Goal: Communication & Community: Share content

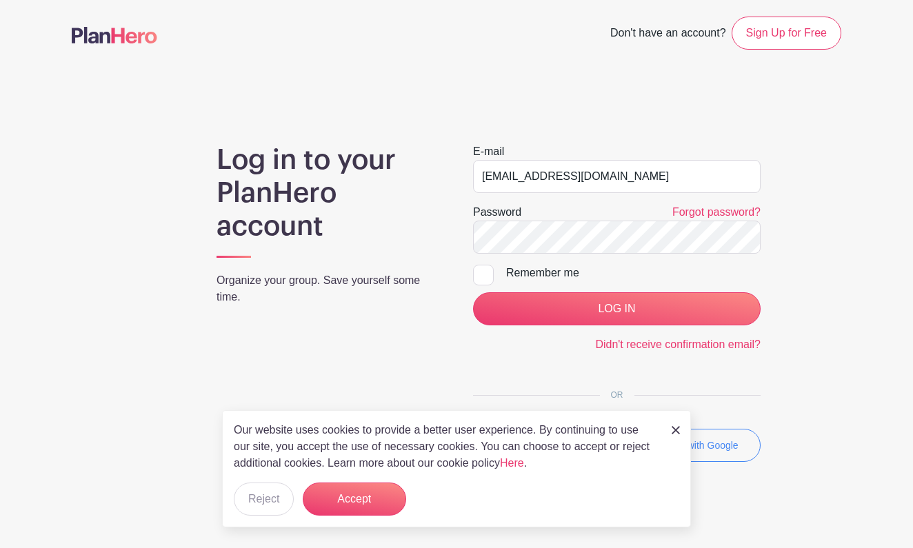
type input "[EMAIL_ADDRESS][DOMAIN_NAME]"
click at [669, 310] on input "LOG IN" at bounding box center [617, 308] width 288 height 33
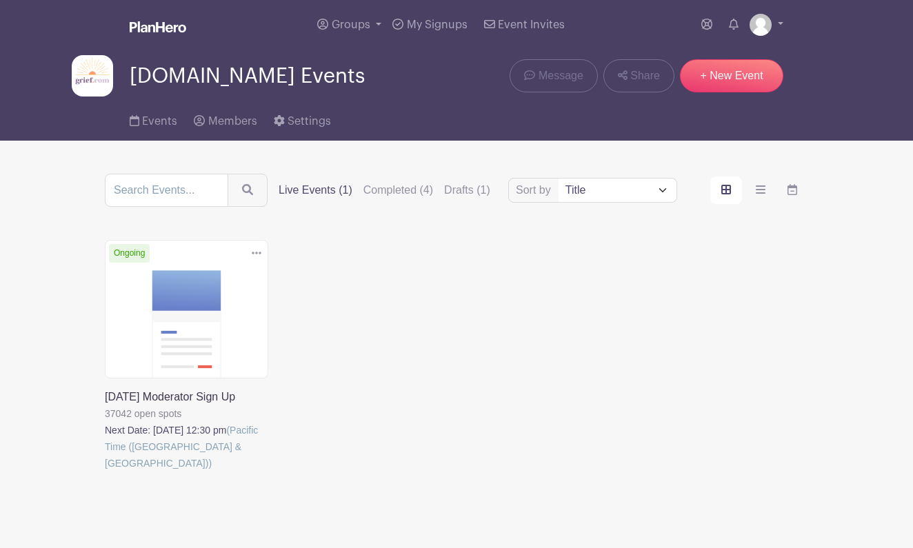
click at [105, 472] on link at bounding box center [105, 472] width 0 height 0
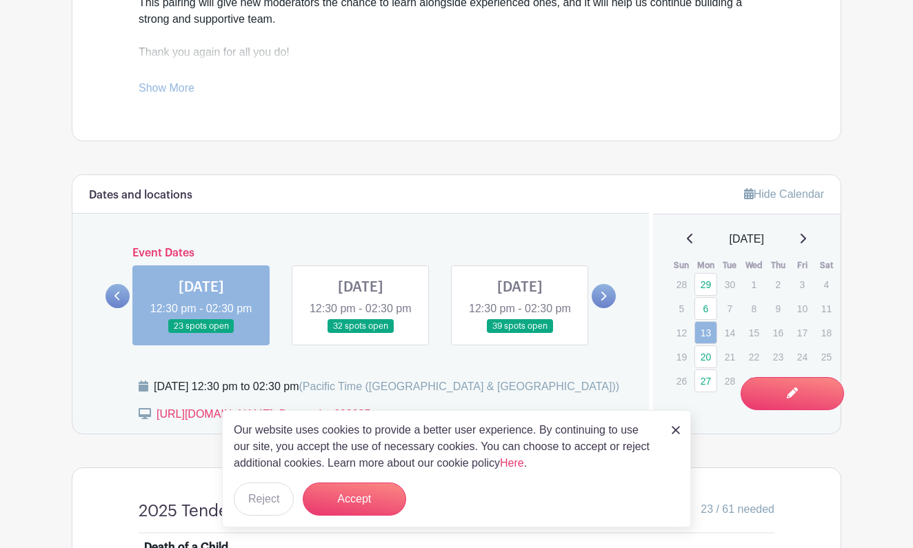
scroll to position [666, 0]
click at [263, 503] on button "Reject" at bounding box center [264, 499] width 60 height 33
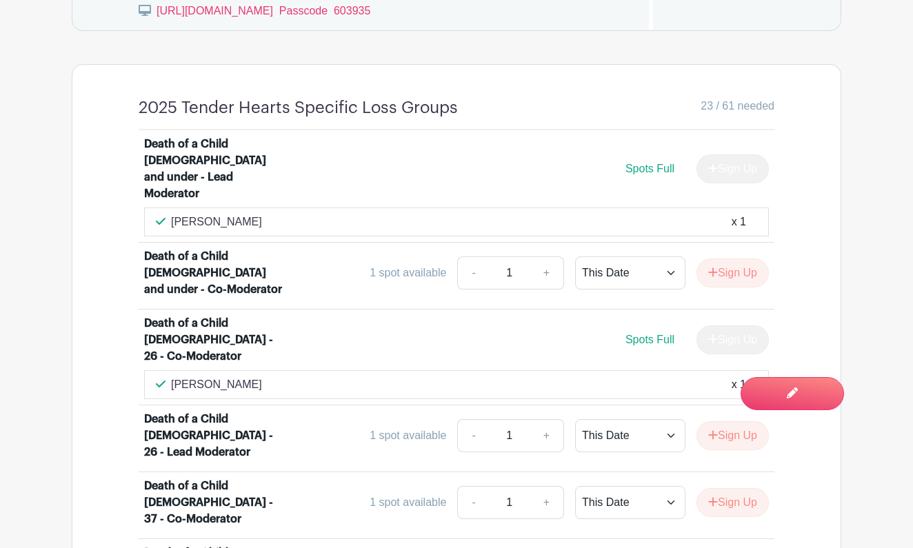
scroll to position [1071, 0]
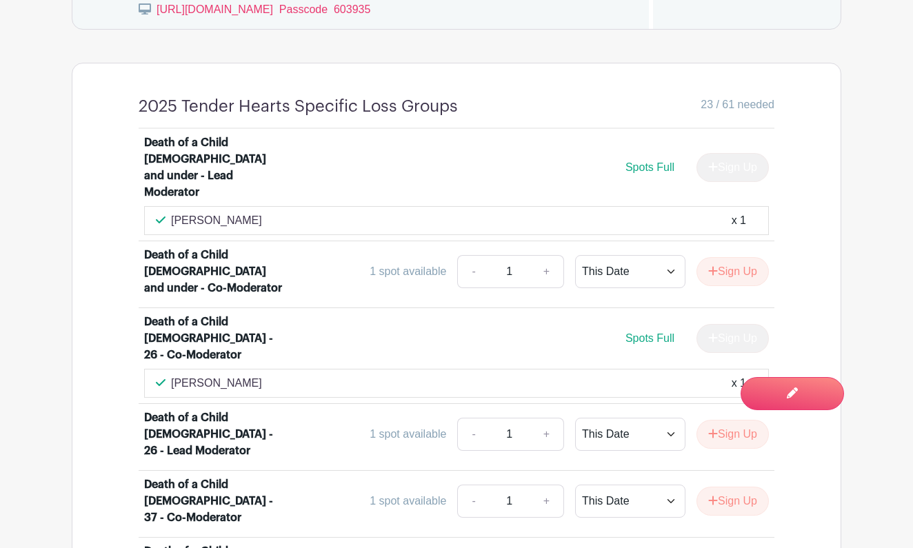
drag, startPoint x: 252, startPoint y: 208, endPoint x: 172, endPoint y: 210, distance: 80.0
click at [172, 212] on div "Nicola Marshall x 1" at bounding box center [456, 220] width 601 height 17
copy p "[PERSON_NAME]"
click at [385, 206] on div "Nicola Marshall x 1" at bounding box center [456, 220] width 625 height 29
click at [261, 375] on div "Michelle Betzler x 1" at bounding box center [456, 383] width 601 height 17
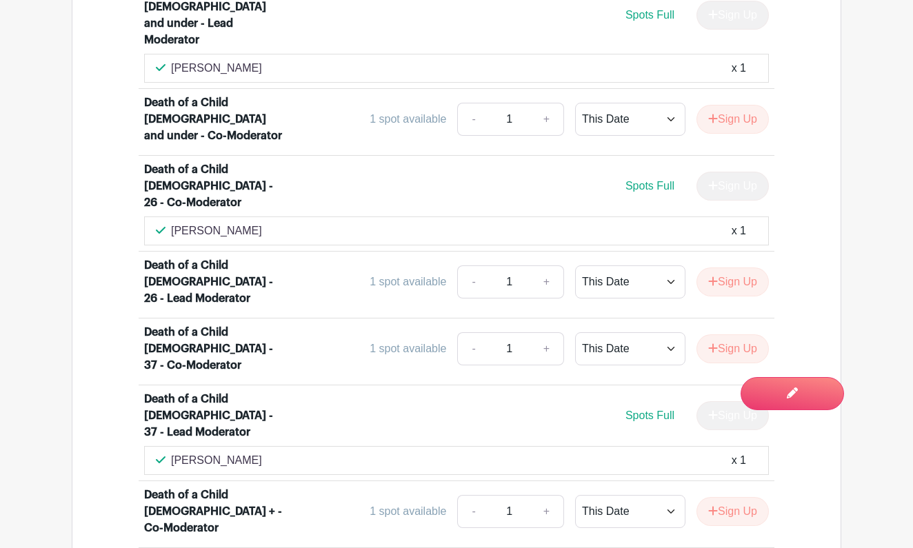
scroll to position [1224, 0]
drag, startPoint x: 254, startPoint y: 181, endPoint x: 172, endPoint y: 186, distance: 82.2
click at [172, 222] on div "Michelle Betzler x 1" at bounding box center [456, 230] width 601 height 17
copy p "[PERSON_NAME]"
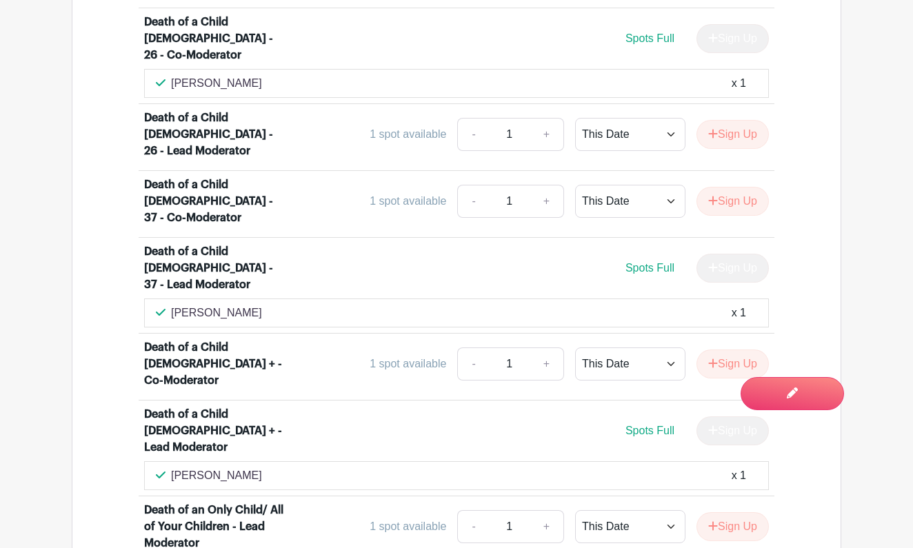
scroll to position [1376, 0]
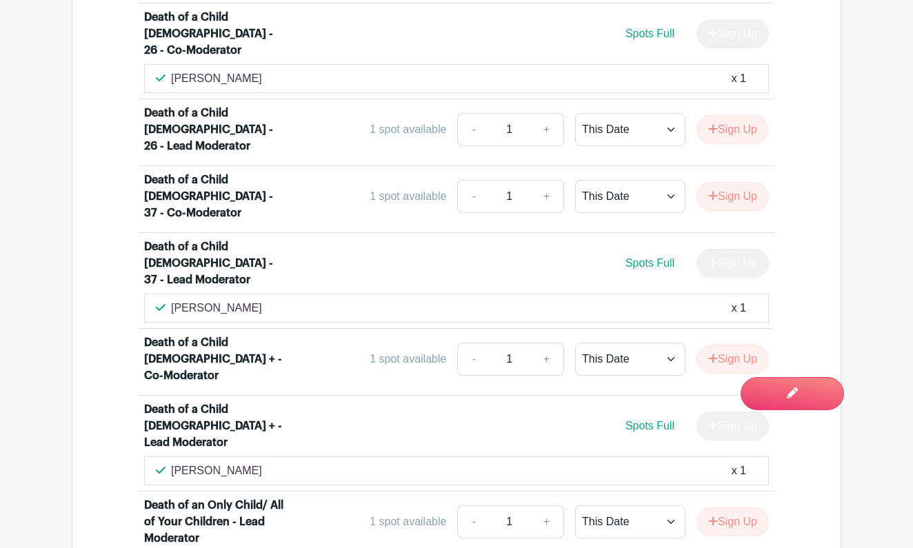
click at [261, 300] on div "Martha Allman x 1" at bounding box center [456, 308] width 601 height 17
drag, startPoint x: 243, startPoint y: 212, endPoint x: 172, endPoint y: 217, distance: 70.5
click at [172, 300] on div "Martha Allman x 1" at bounding box center [456, 308] width 601 height 17
copy p "[PERSON_NAME]"
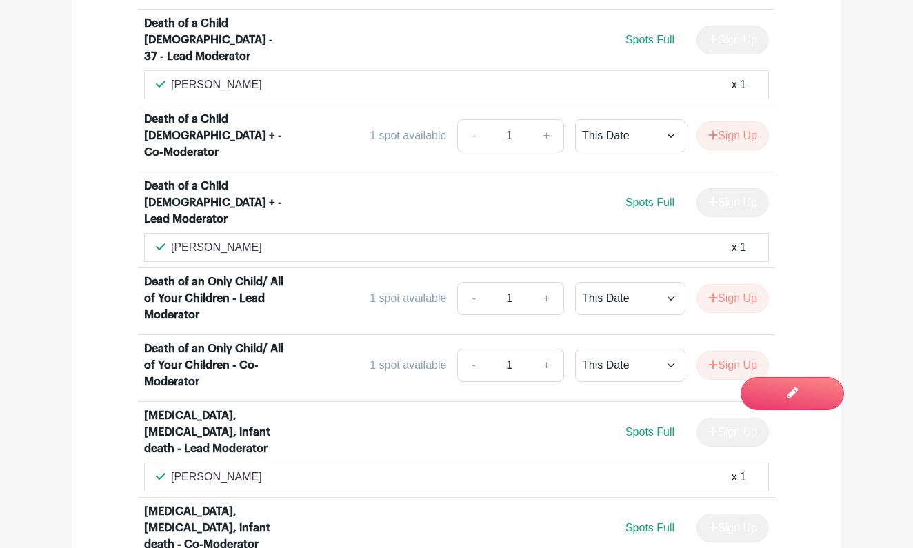
scroll to position [1605, 0]
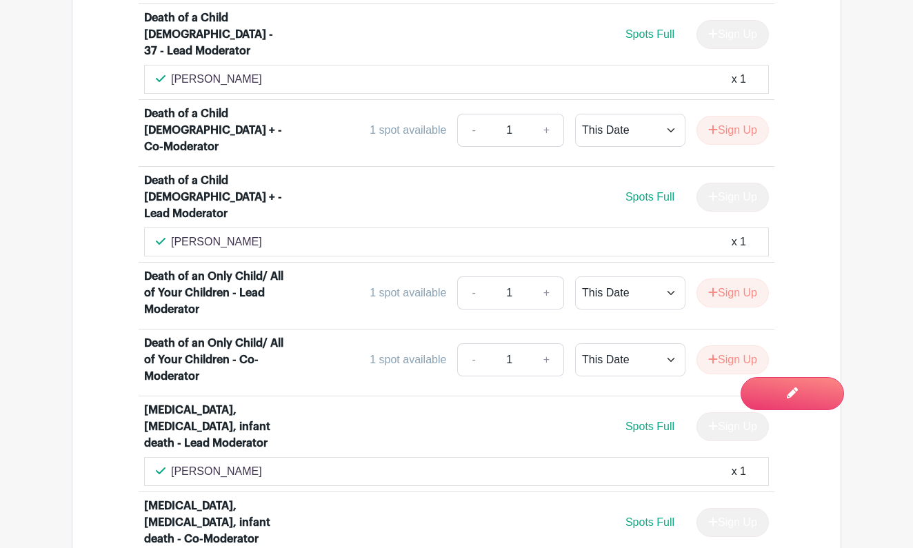
click at [259, 228] on div "Bianca Langlois x 1" at bounding box center [456, 242] width 625 height 29
click at [251, 234] on div "Bianca Langlois x 1" at bounding box center [456, 242] width 601 height 17
click at [250, 234] on div "Bianca Langlois x 1" at bounding box center [456, 242] width 601 height 17
drag, startPoint x: 250, startPoint y: 114, endPoint x: 170, endPoint y: 116, distance: 80.7
click at [170, 234] on div "Bianca Langlois x 1" at bounding box center [456, 242] width 601 height 17
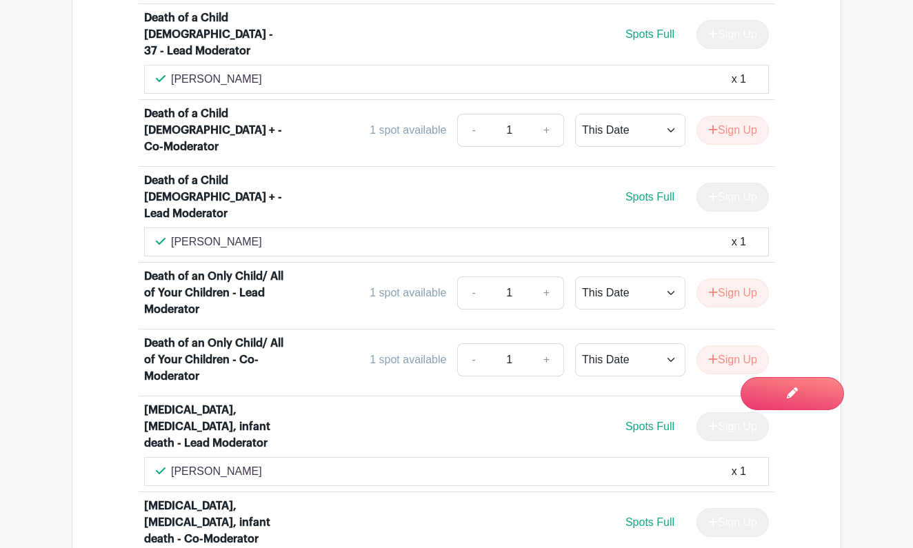
copy p "[PERSON_NAME]"
click at [310, 234] on div "Bianca Langlois x 1" at bounding box center [456, 242] width 601 height 17
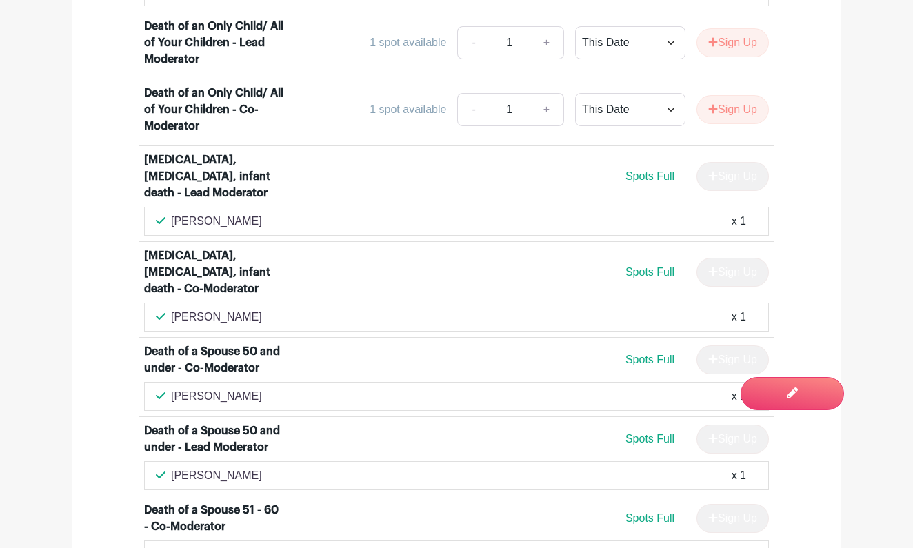
scroll to position [1857, 0]
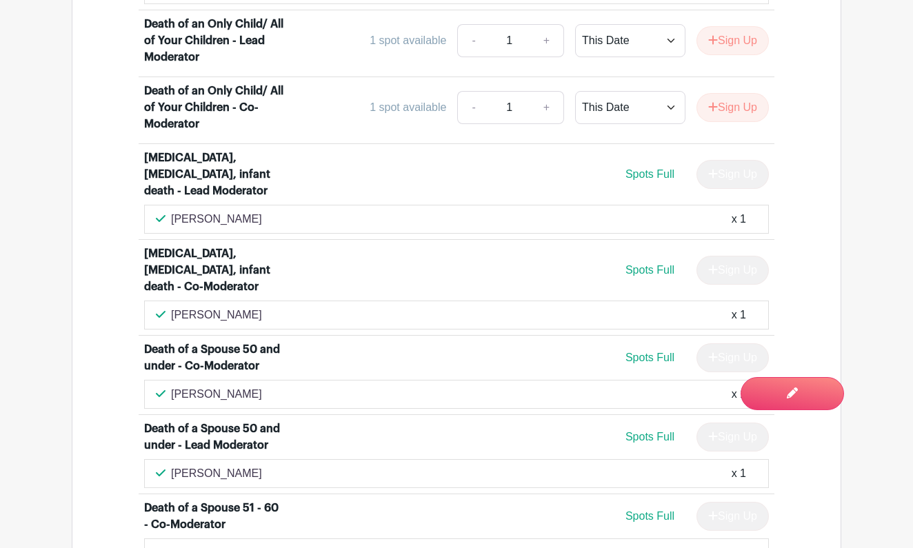
drag, startPoint x: 243, startPoint y: 183, endPoint x: 170, endPoint y: 191, distance: 73.5
click at [170, 307] on div "Ladona Dawes x 1" at bounding box center [456, 315] width 601 height 17
copy p "[PERSON_NAME]"
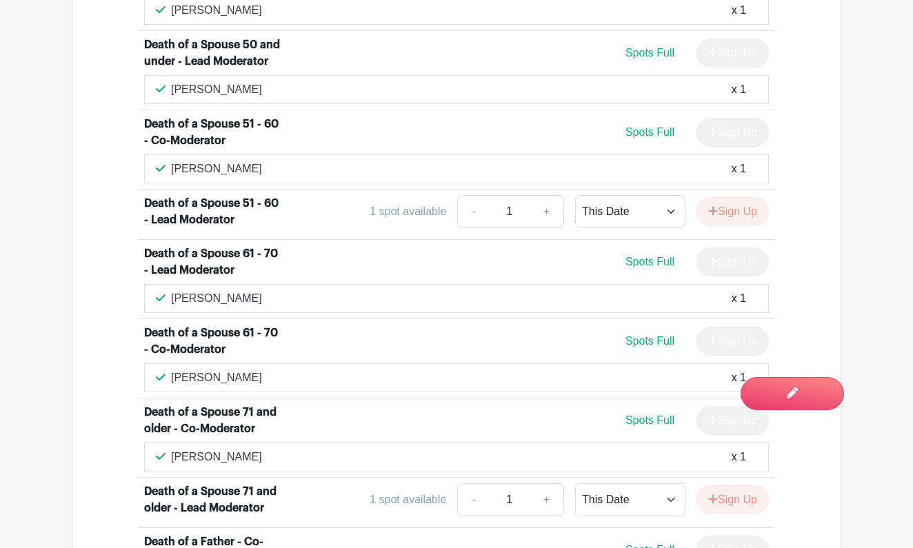
scroll to position [2243, 0]
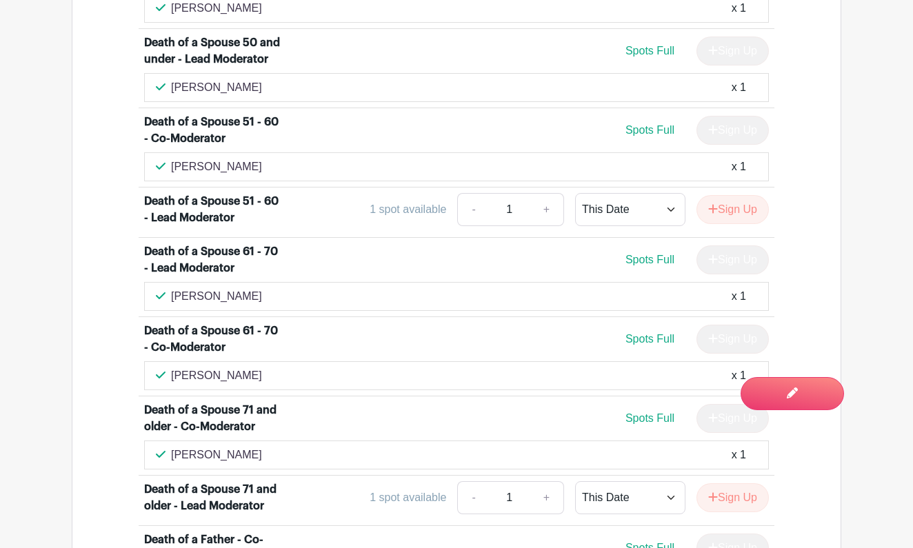
click at [224, 159] on div "Eileen Ray x 1" at bounding box center [456, 167] width 601 height 17
drag, startPoint x: 223, startPoint y: 70, endPoint x: 172, endPoint y: 71, distance: 51.1
click at [172, 159] on div "Eileen Ray x 1" at bounding box center [456, 167] width 601 height 17
copy p "[PERSON_NAME]"
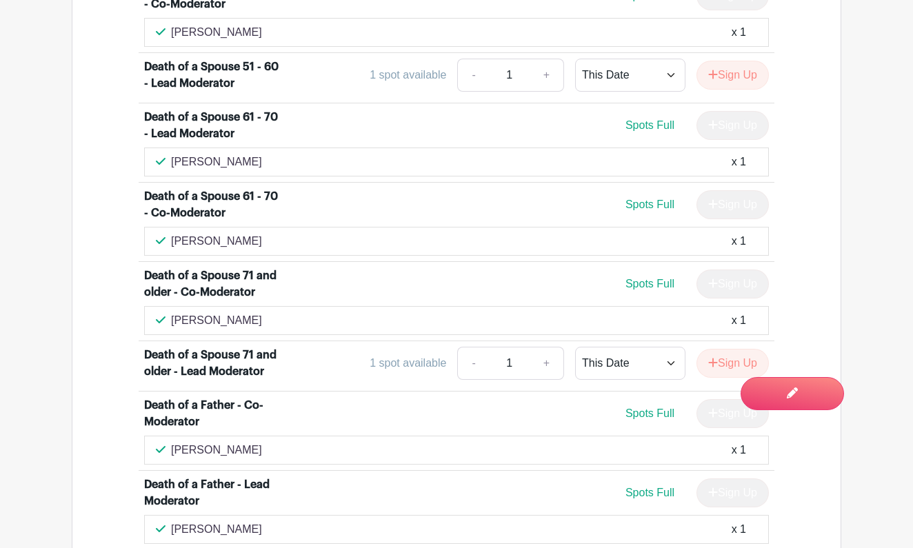
scroll to position [2383, 0]
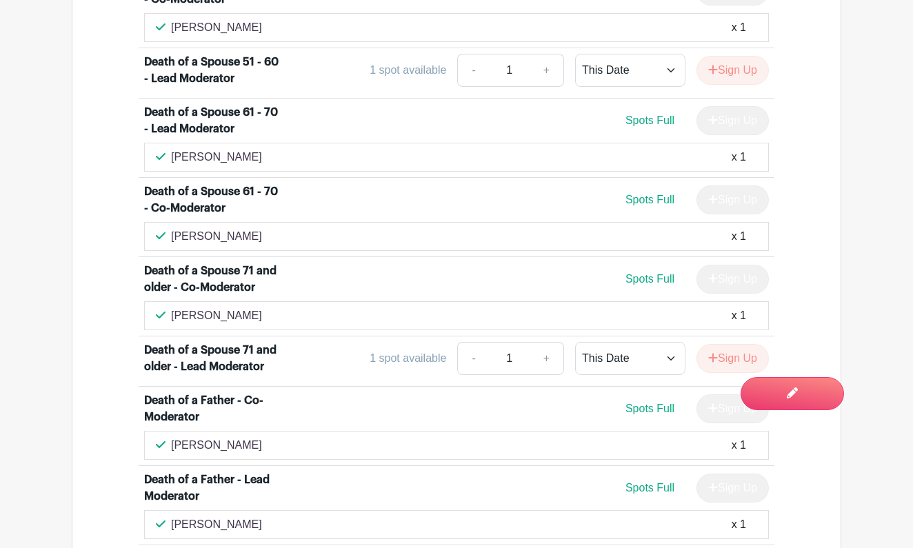
click at [231, 149] on div "Holly Jones x 1" at bounding box center [456, 157] width 601 height 17
drag, startPoint x: 228, startPoint y: 62, endPoint x: 171, endPoint y: 61, distance: 56.6
click at [171, 149] on p "[PERSON_NAME]" at bounding box center [216, 157] width 91 height 17
copy p "[PERSON_NAME]"
drag, startPoint x: 233, startPoint y: 140, endPoint x: 172, endPoint y: 137, distance: 60.7
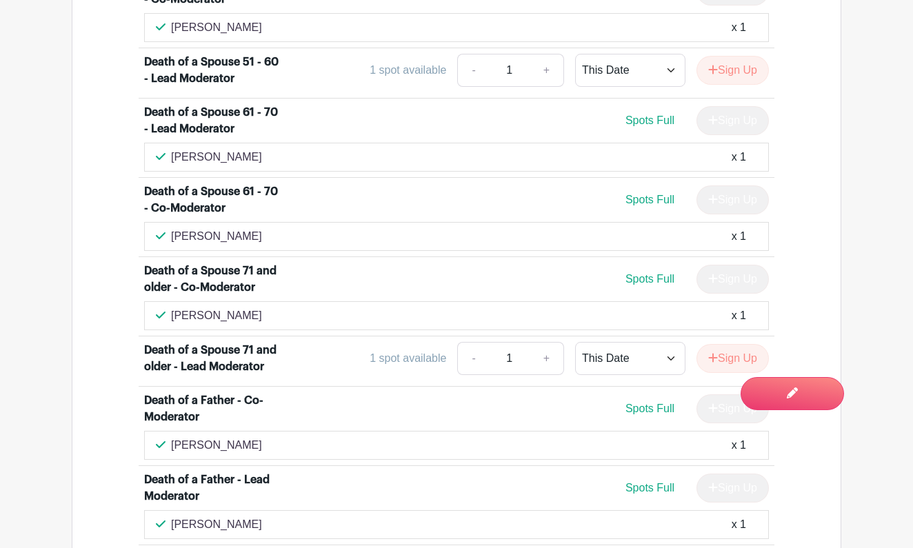
click at [172, 228] on p "[PERSON_NAME]" at bounding box center [216, 236] width 91 height 17
copy p "[PERSON_NAME]"
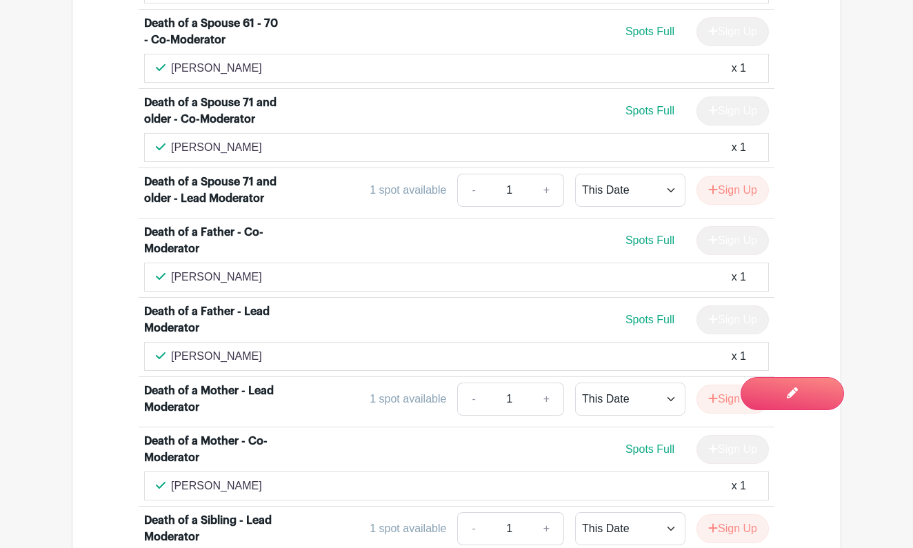
scroll to position [2581, 0]
click at [246, 139] on div "Barbara Hoyer x 1" at bounding box center [456, 147] width 601 height 17
click at [243, 139] on div "Barbara Hoyer x 1" at bounding box center [456, 147] width 601 height 17
drag, startPoint x: 243, startPoint y: 68, endPoint x: 172, endPoint y: 70, distance: 71.1
click at [172, 139] on div "Barbara Hoyer x 1" at bounding box center [456, 147] width 601 height 17
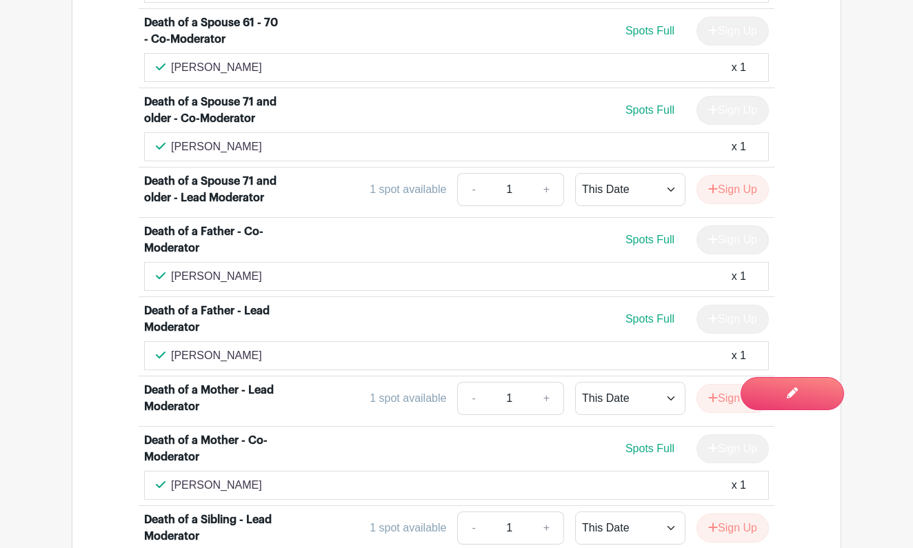
copy p "[PERSON_NAME]"
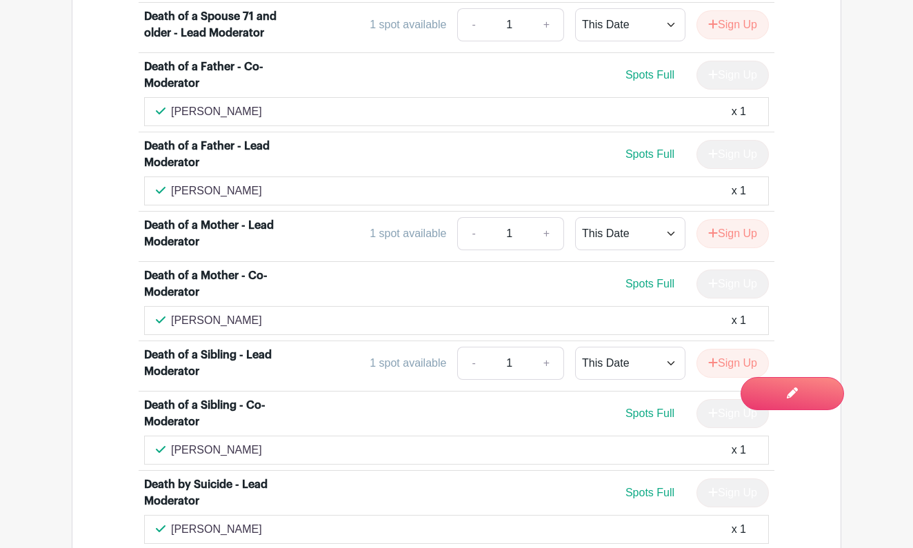
scroll to position [2747, 0]
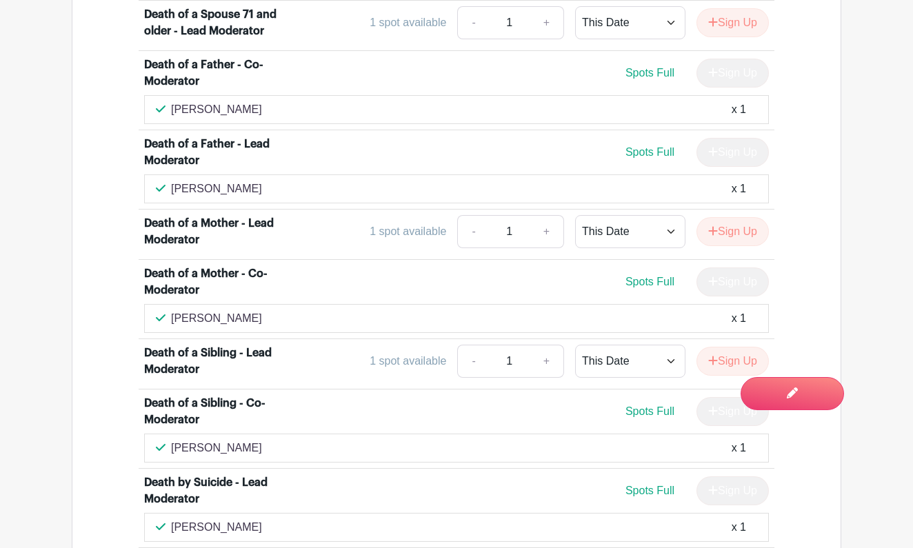
drag, startPoint x: 230, startPoint y: 46, endPoint x: 171, endPoint y: 46, distance: 59.3
click at [171, 101] on div "Cathy Miller x 1" at bounding box center [456, 109] width 601 height 17
copy p "[PERSON_NAME]"
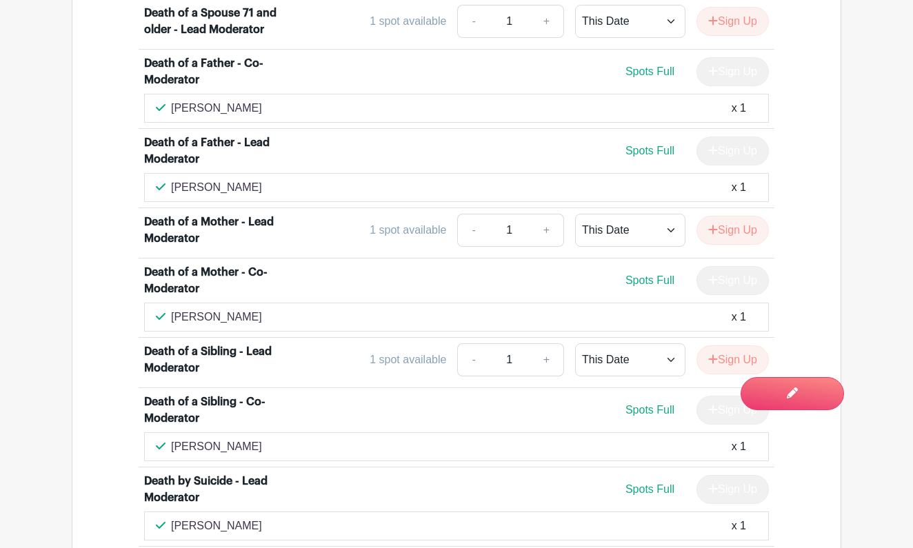
click at [241, 179] on p "[PERSON_NAME]" at bounding box center [216, 187] width 91 height 17
drag, startPoint x: 239, startPoint y: 128, endPoint x: 172, endPoint y: 128, distance: 66.2
click at [172, 179] on p "[PERSON_NAME]" at bounding box center [216, 187] width 91 height 17
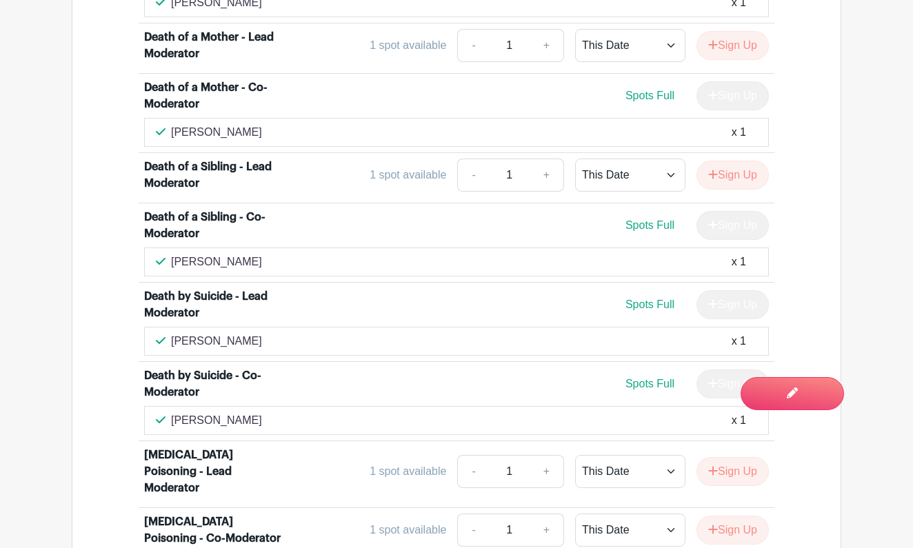
scroll to position [2929, 0]
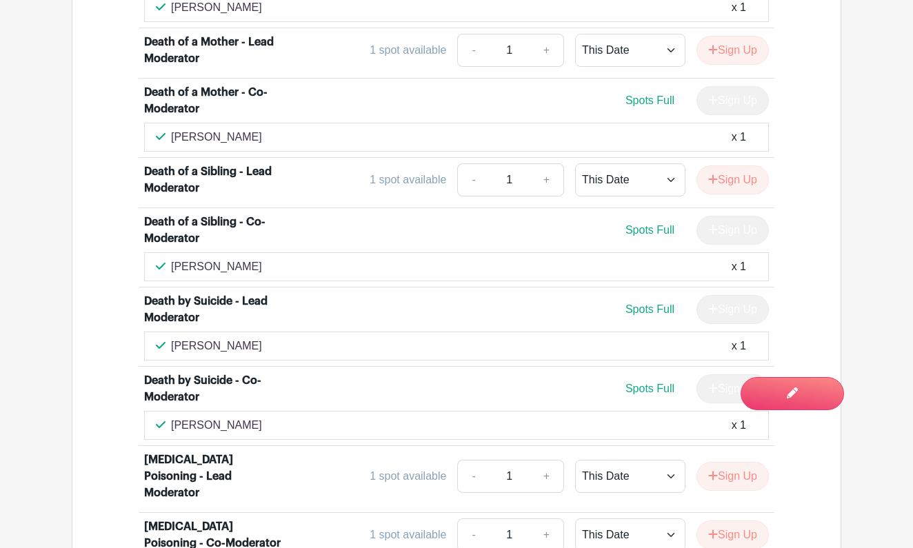
click at [252, 129] on div "Joanne DiMauro x 1" at bounding box center [456, 137] width 601 height 17
drag, startPoint x: 252, startPoint y: 74, endPoint x: 172, endPoint y: 74, distance: 79.3
click at [172, 129] on p "[PERSON_NAME]" at bounding box center [216, 137] width 91 height 17
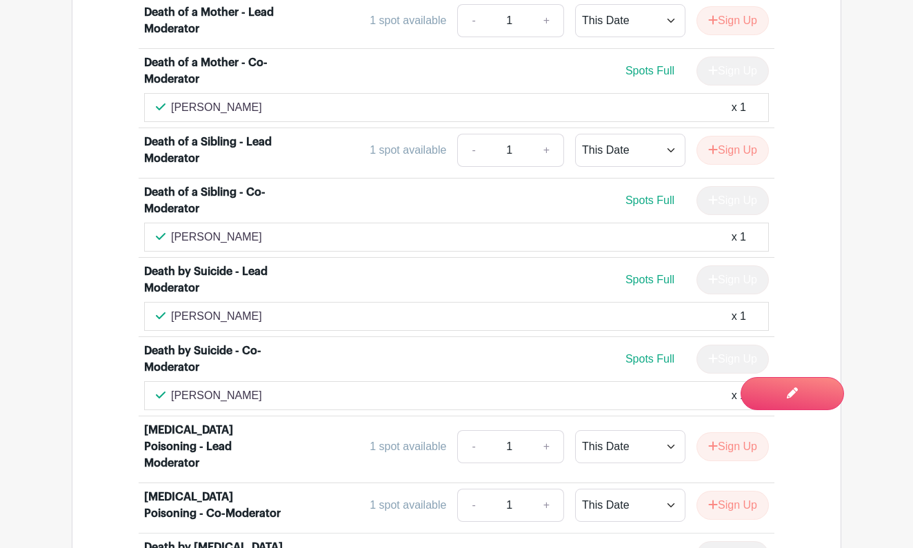
scroll to position [2927, 0]
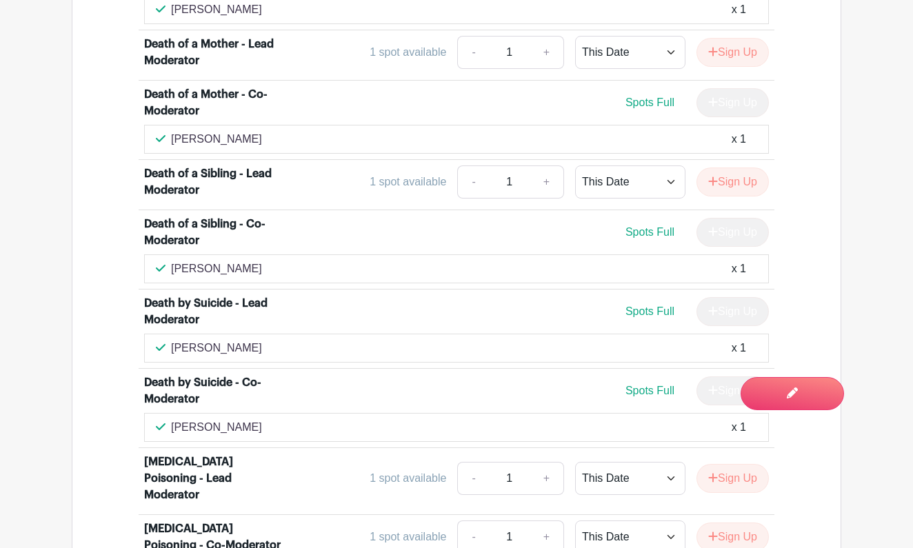
click at [259, 261] on div "Maggie Campbell x 1" at bounding box center [456, 269] width 601 height 17
drag, startPoint x: 259, startPoint y: 206, endPoint x: 172, endPoint y: 211, distance: 87.0
click at [171, 261] on div "Maggie Campbell x 1" at bounding box center [456, 269] width 601 height 17
click at [382, 297] on div "Spots Full Sign Up" at bounding box center [535, 311] width 469 height 29
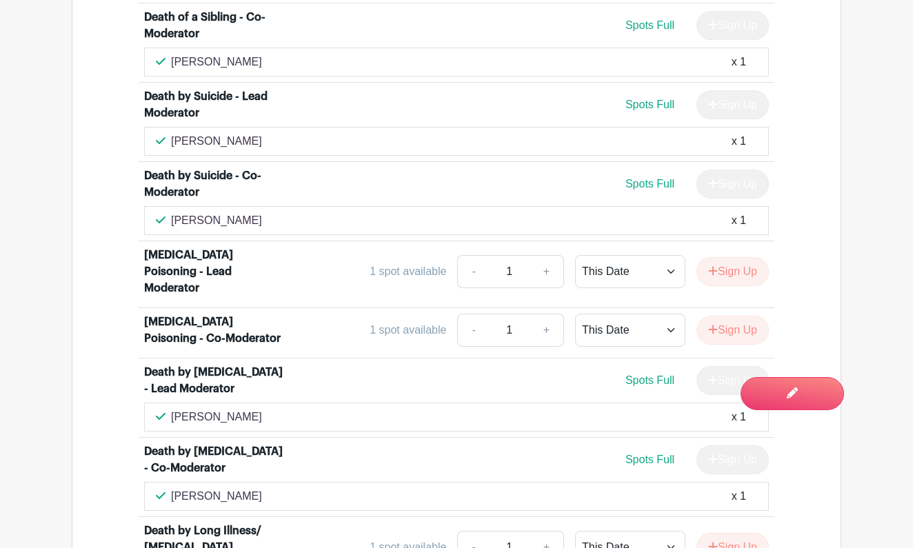
scroll to position [3139, 0]
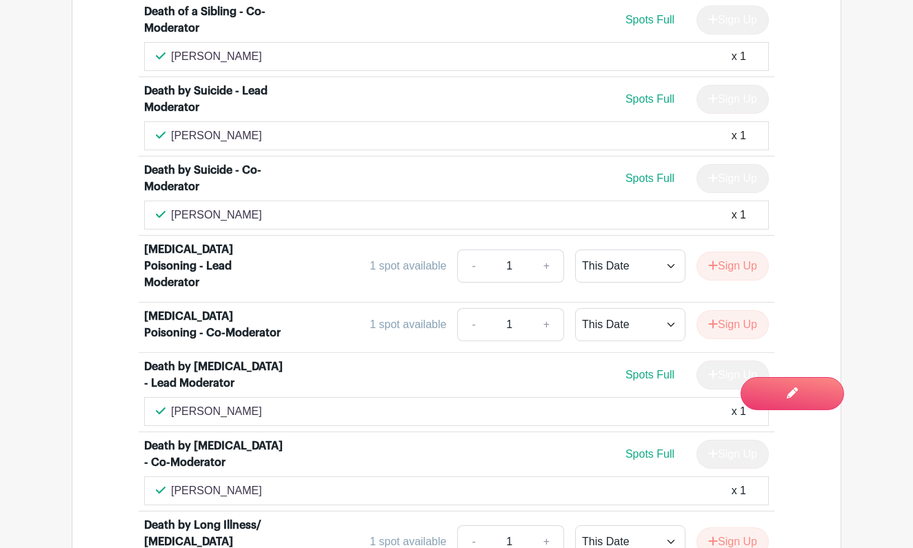
drag, startPoint x: 318, startPoint y: 70, endPoint x: 172, endPoint y: 73, distance: 146.2
click at [172, 128] on p "[PERSON_NAME]" at bounding box center [216, 136] width 91 height 17
drag, startPoint x: 251, startPoint y: 153, endPoint x: 173, endPoint y: 157, distance: 78.0
click at [172, 207] on p "[PERSON_NAME]" at bounding box center [216, 215] width 91 height 17
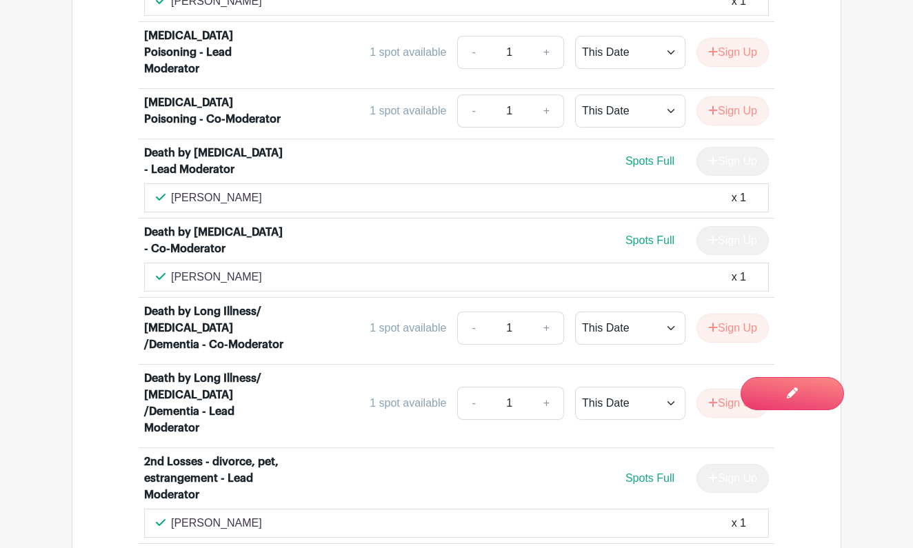
scroll to position [3356, 0]
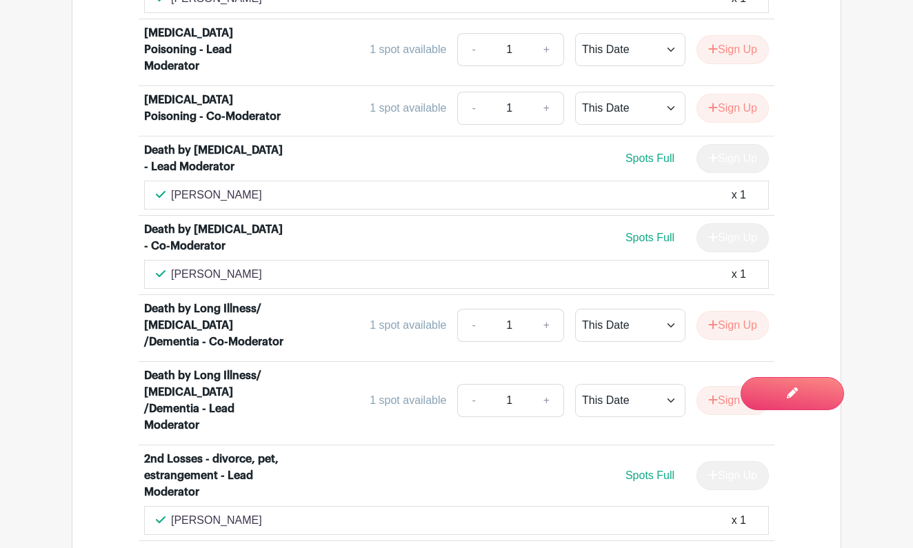
drag, startPoint x: 282, startPoint y: 132, endPoint x: 173, endPoint y: 136, distance: 109.0
click at [172, 187] on div "Mary Kathryn Marcom x 1" at bounding box center [456, 195] width 601 height 17
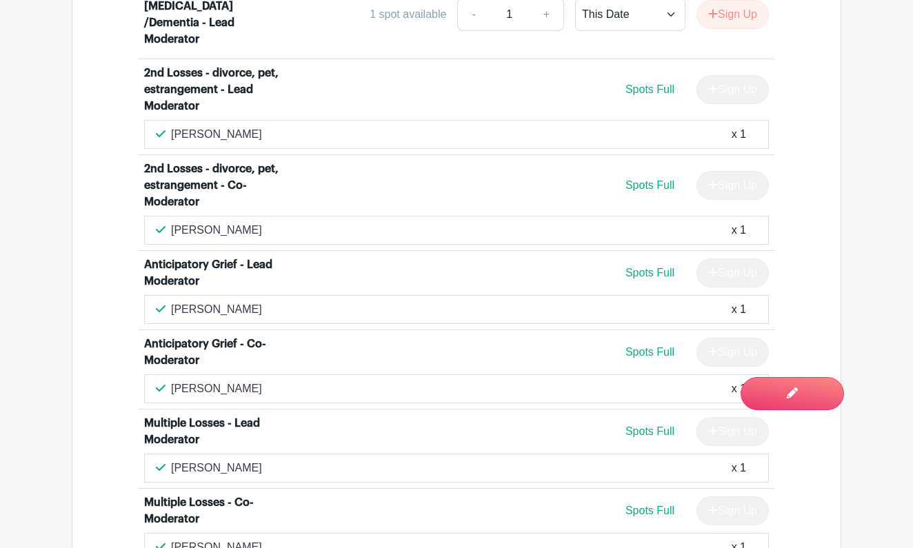
scroll to position [3747, 0]
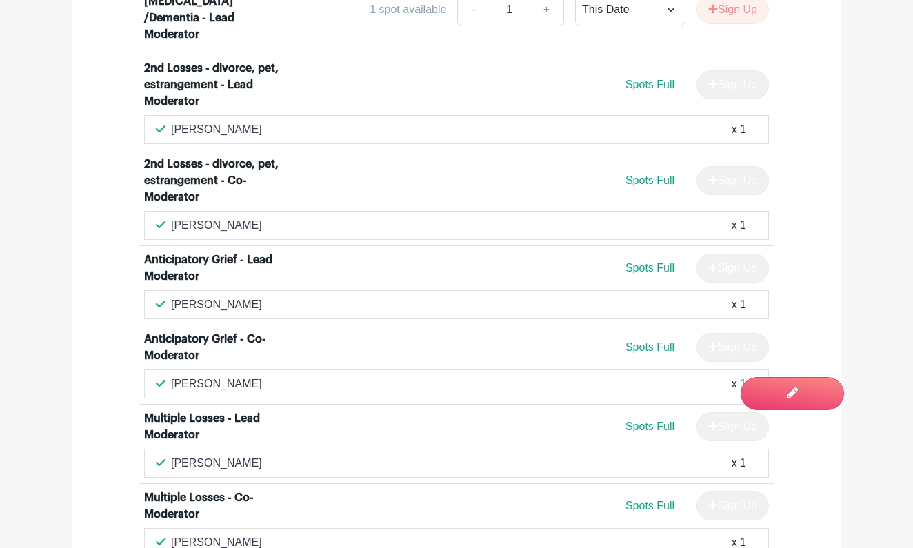
click at [239, 121] on div "Patti DiMiceli x 1" at bounding box center [456, 129] width 601 height 17
drag, startPoint x: 237, startPoint y: 63, endPoint x: 170, endPoint y: 69, distance: 67.2
click at [170, 121] on div "Patti DiMiceli x 1" at bounding box center [456, 129] width 601 height 17
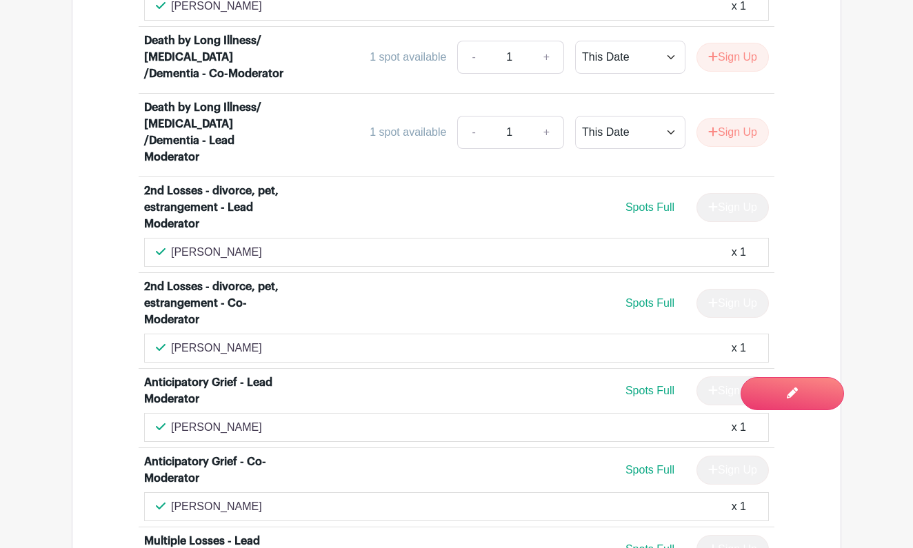
scroll to position [3626, 0]
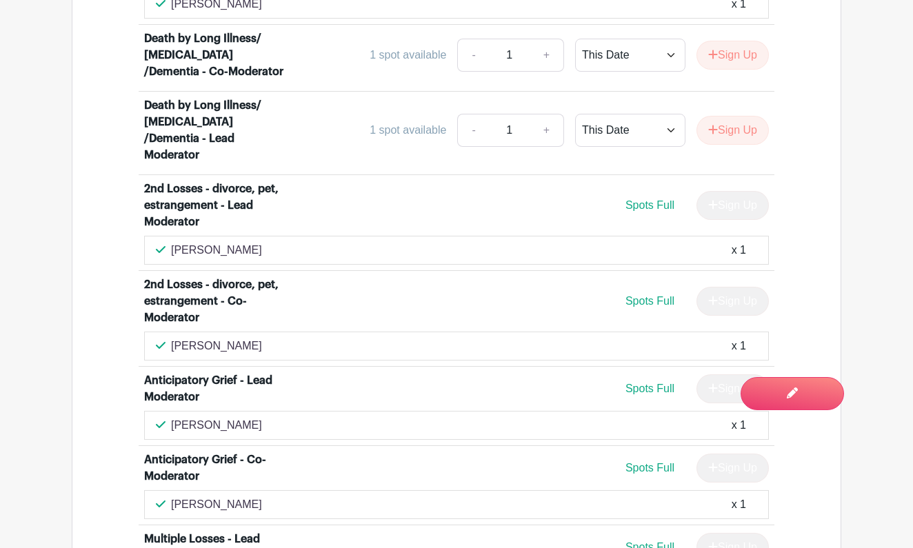
click at [246, 338] on div "jacqueline Levi x 1" at bounding box center [456, 346] width 601 height 17
drag, startPoint x: 246, startPoint y: 281, endPoint x: 170, endPoint y: 280, distance: 75.9
click at [170, 338] on div "jacqueline Levi x 1" at bounding box center [456, 346] width 601 height 17
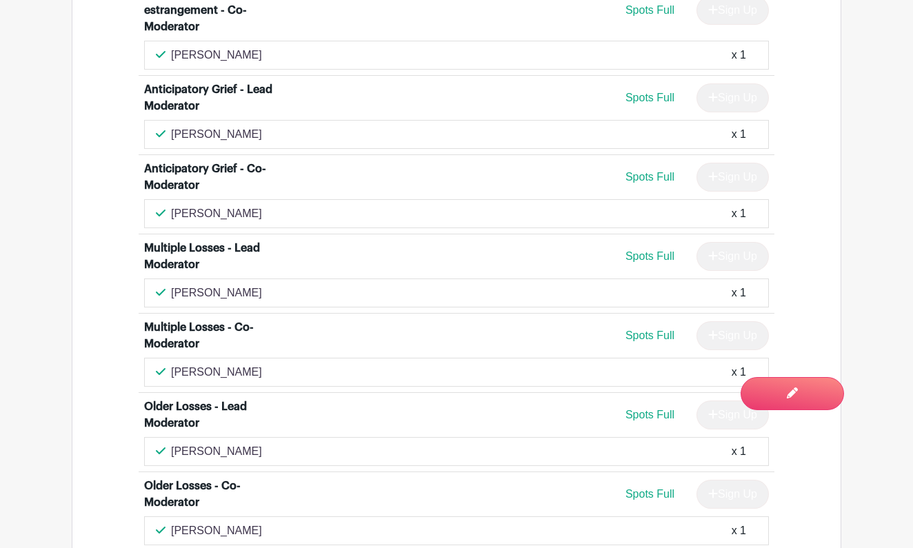
scroll to position [3918, 0]
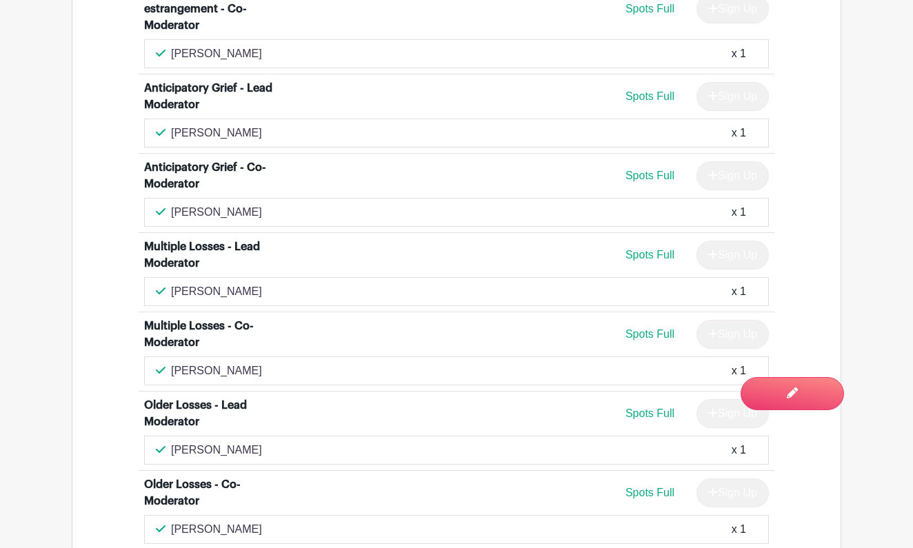
click at [317, 125] on div "Debra Kiva x 1" at bounding box center [456, 133] width 601 height 17
drag, startPoint x: 228, startPoint y: 68, endPoint x: 172, endPoint y: 70, distance: 55.2
click at [172, 125] on div "Debra Kiva x 1" at bounding box center [456, 133] width 601 height 17
click at [238, 204] on div "Emma Szysz x 1" at bounding box center [456, 212] width 601 height 17
drag, startPoint x: 234, startPoint y: 150, endPoint x: 173, endPoint y: 151, distance: 60.7
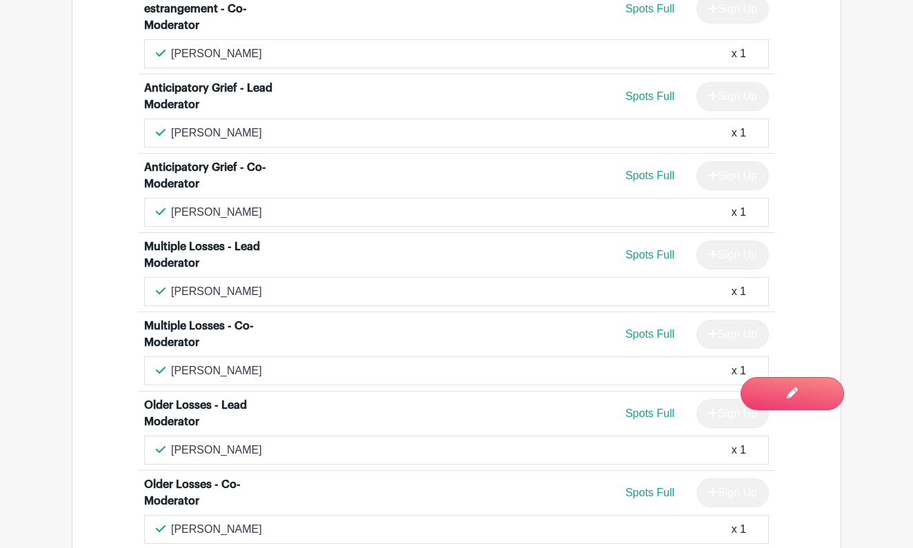
click at [173, 204] on p "[PERSON_NAME]" at bounding box center [216, 212] width 91 height 17
click at [288, 283] on div "Karen Ann Asconi x 1" at bounding box center [456, 291] width 601 height 17
drag, startPoint x: 261, startPoint y: 226, endPoint x: 172, endPoint y: 225, distance: 89.7
click at [172, 283] on div "Karen Ann Asconi x 1" at bounding box center [456, 291] width 601 height 17
drag, startPoint x: 254, startPoint y: 306, endPoint x: 172, endPoint y: 306, distance: 82.1
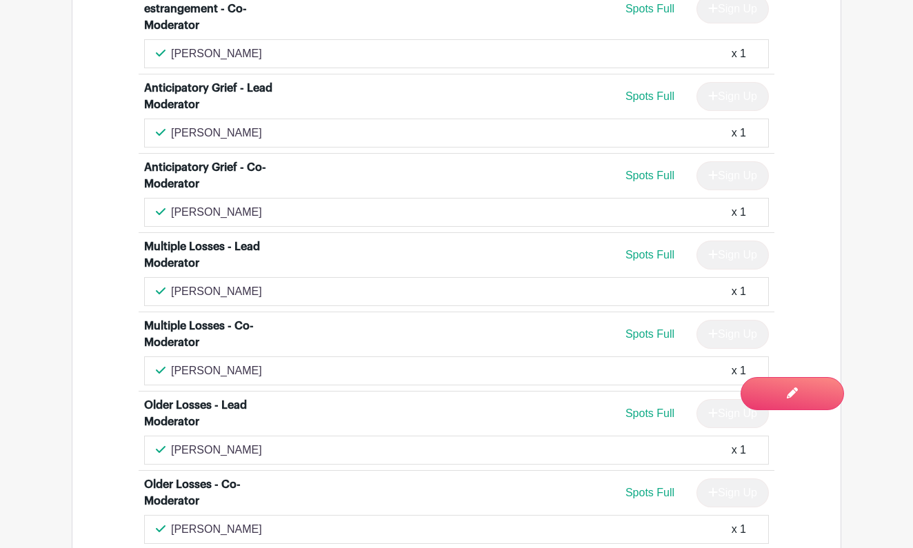
click at [171, 363] on div "Michelle Sullivan x 1" at bounding box center [456, 371] width 601 height 17
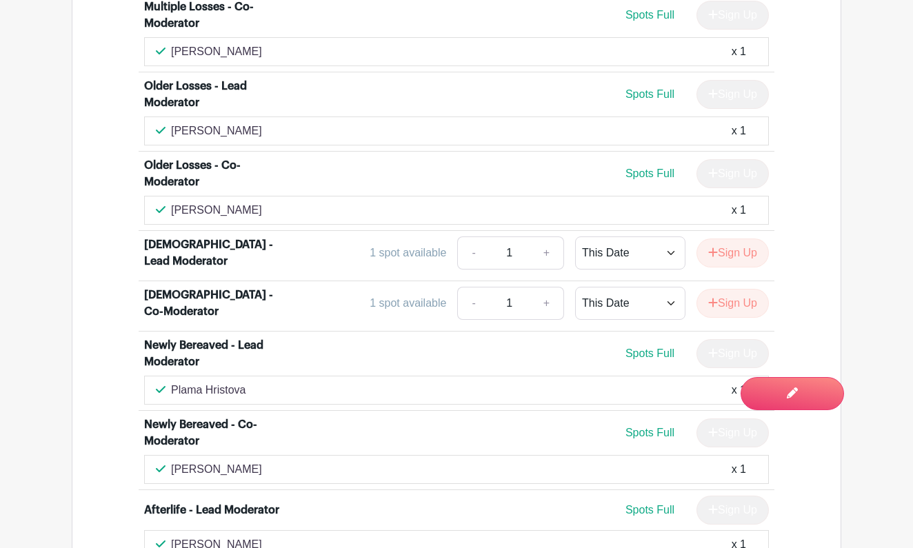
scroll to position [4243, 0]
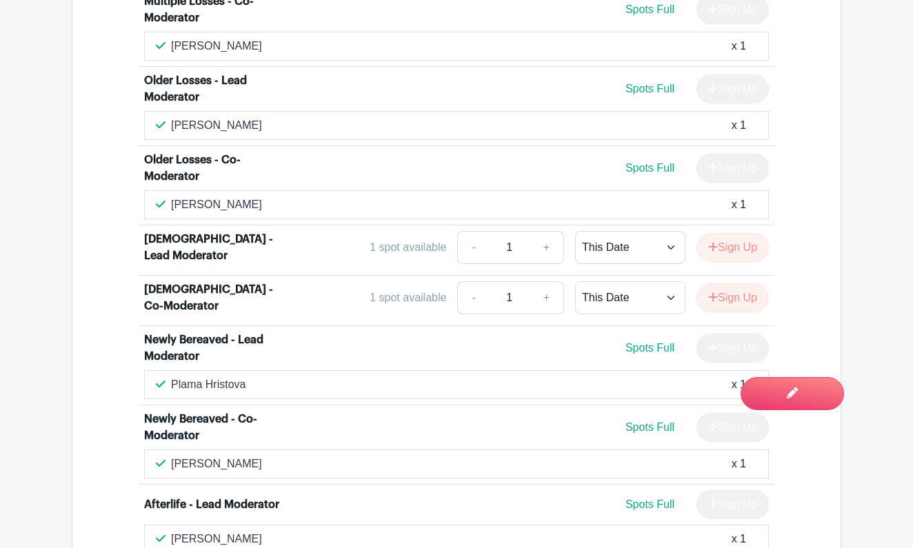
click at [239, 117] on div "Laura McCoy x 1" at bounding box center [456, 125] width 601 height 17
drag, startPoint x: 239, startPoint y: 61, endPoint x: 171, endPoint y: 59, distance: 68.3
click at [171, 117] on div "Laura McCoy x 1" at bounding box center [456, 125] width 601 height 17
drag, startPoint x: 242, startPoint y: 140, endPoint x: 172, endPoint y: 142, distance: 70.4
click at [172, 197] on div "Wahada Majid x 1" at bounding box center [456, 205] width 601 height 17
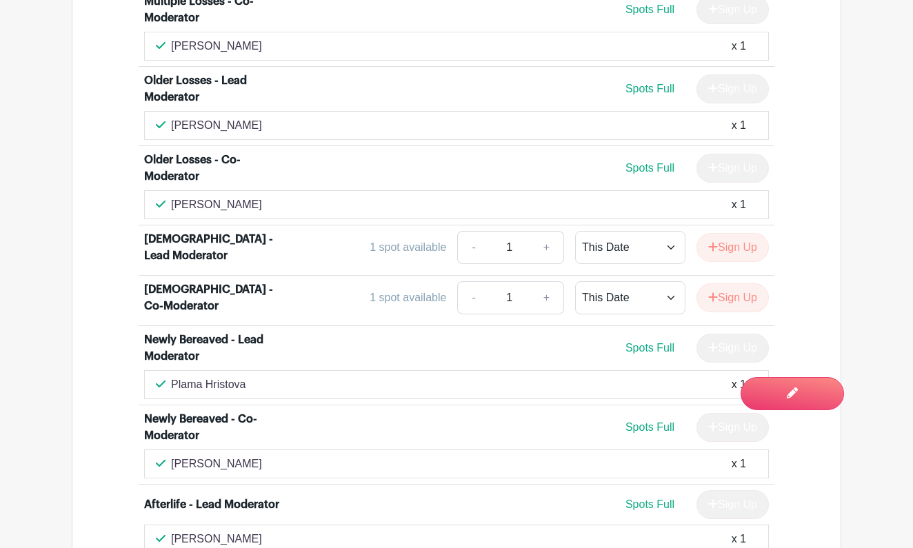
click at [358, 197] on div "Wahada Majid x 1" at bounding box center [456, 205] width 601 height 17
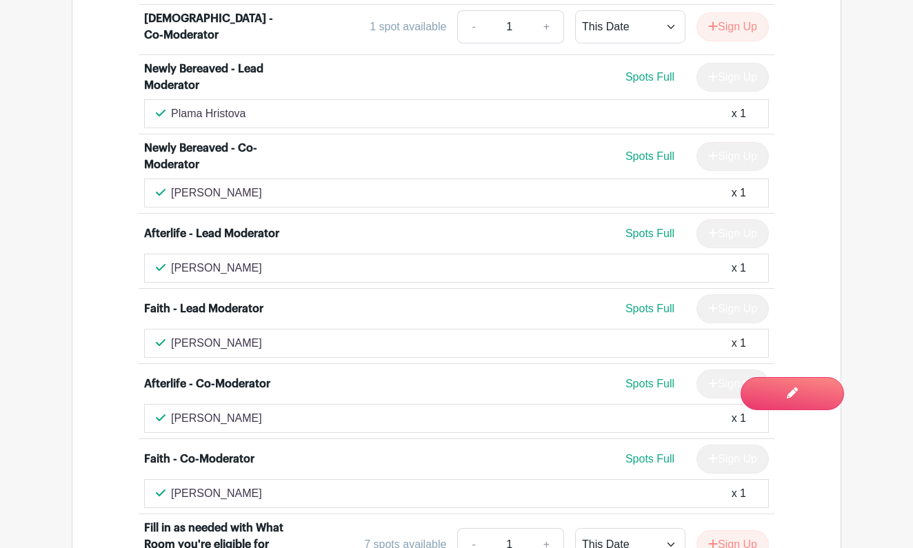
scroll to position [4519, 0]
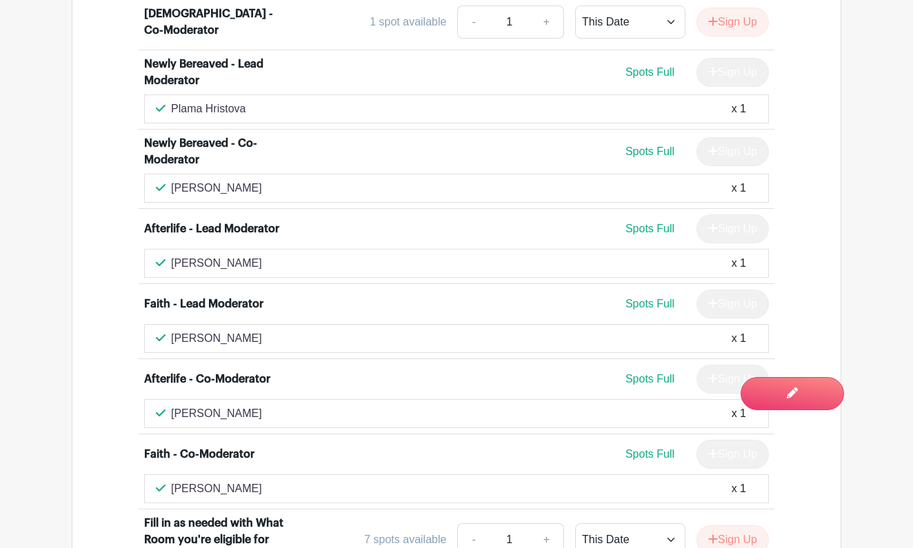
drag, startPoint x: 246, startPoint y: 48, endPoint x: 172, endPoint y: 47, distance: 73.8
click at [172, 101] on div "Plama Hristova x 1" at bounding box center [456, 109] width 601 height 17
click at [250, 180] on div "Veronica Wolfe x 1" at bounding box center [456, 188] width 601 height 17
drag, startPoint x: 244, startPoint y: 125, endPoint x: 172, endPoint y: 125, distance: 71.7
click at [172, 180] on div "Veronica Wolfe x 1" at bounding box center [456, 188] width 601 height 17
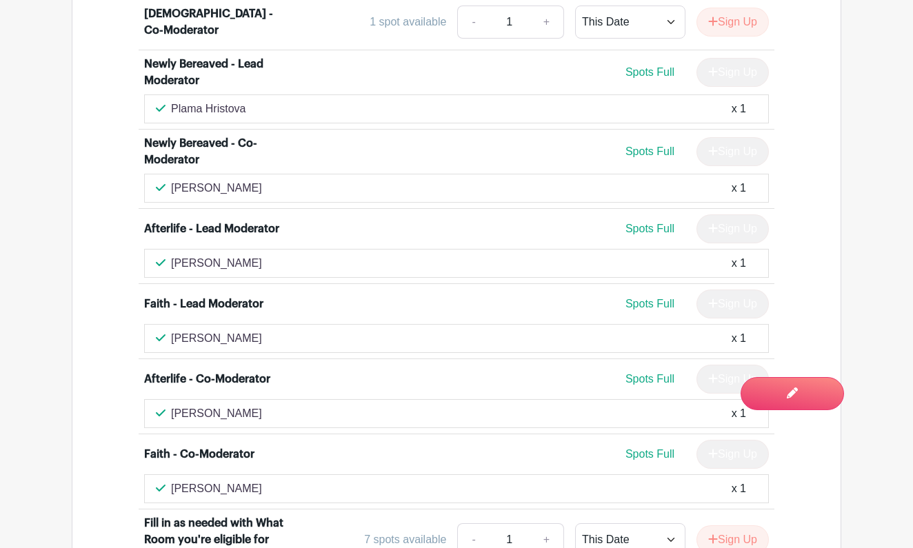
drag, startPoint x: 78, startPoint y: 42, endPoint x: 423, endPoint y: 139, distance: 358.7
click at [423, 174] on div "Veronica Wolfe x 1" at bounding box center [456, 188] width 625 height 29
drag, startPoint x: 233, startPoint y: 206, endPoint x: 172, endPoint y: 209, distance: 60.8
click at [172, 255] on div "Angela Peat x 1" at bounding box center [456, 263] width 601 height 17
drag, startPoint x: 91, startPoint y: 152, endPoint x: 350, endPoint y: 219, distance: 267.6
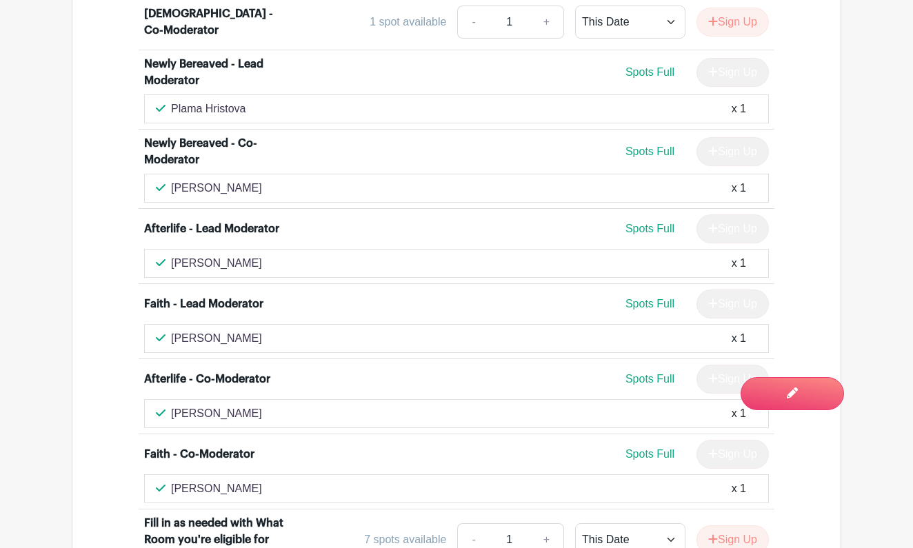
click at [350, 249] on div "Angela Peat x 1" at bounding box center [456, 263] width 625 height 29
drag, startPoint x: 244, startPoint y: 357, endPoint x: 174, endPoint y: 352, distance: 70.5
click at [174, 405] on p "[PERSON_NAME]" at bounding box center [216, 413] width 91 height 17
click at [253, 330] on div "Denise Sawyer x 1" at bounding box center [456, 338] width 601 height 17
drag, startPoint x: 245, startPoint y: 278, endPoint x: 172, endPoint y: 286, distance: 72.8
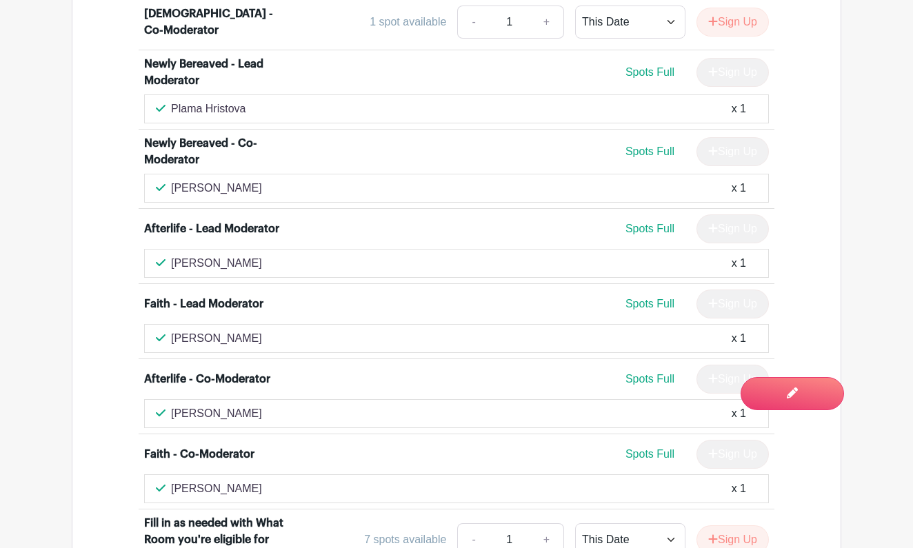
click at [172, 330] on div "Denise Sawyer x 1" at bounding box center [456, 338] width 601 height 17
drag, startPoint x: 250, startPoint y: 433, endPoint x: 174, endPoint y: 434, distance: 75.9
click at [174, 481] on p "[PERSON_NAME]" at bounding box center [216, 489] width 91 height 17
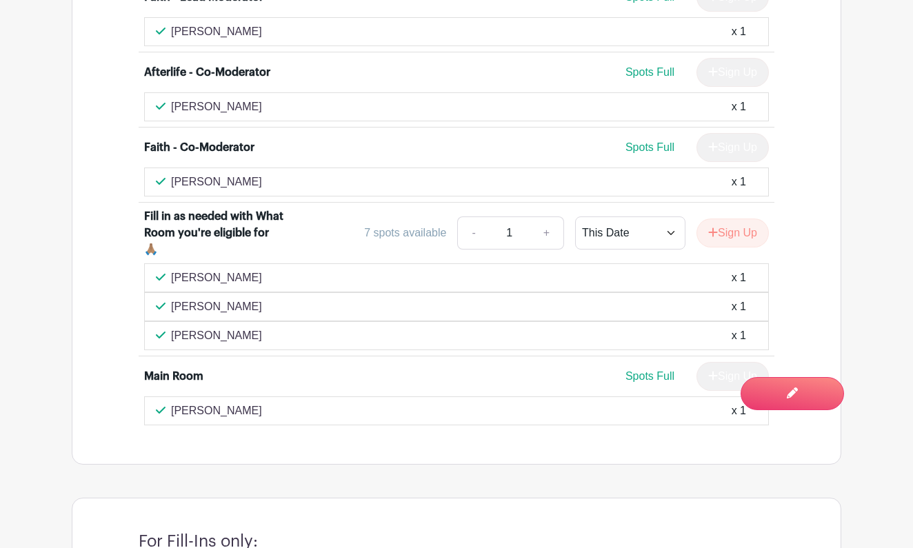
scroll to position [4827, 0]
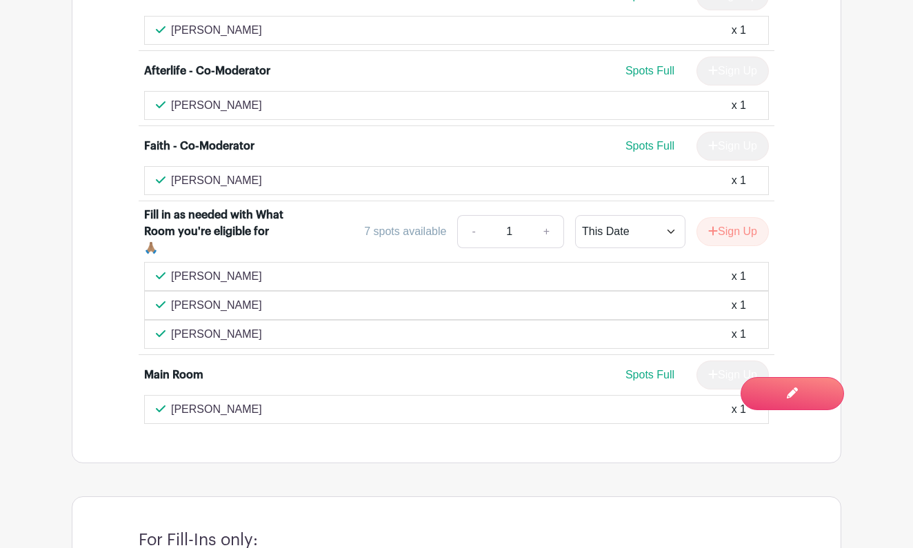
drag, startPoint x: 250, startPoint y: 356, endPoint x: 176, endPoint y: 359, distance: 74.6
click at [176, 401] on div "Wendy Douglas x 1" at bounding box center [456, 409] width 601 height 17
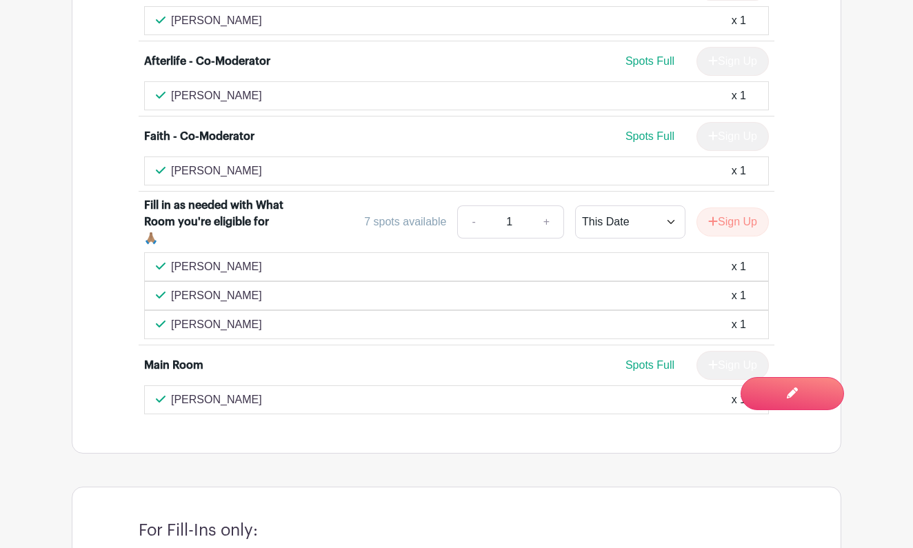
scroll to position [4825, 0]
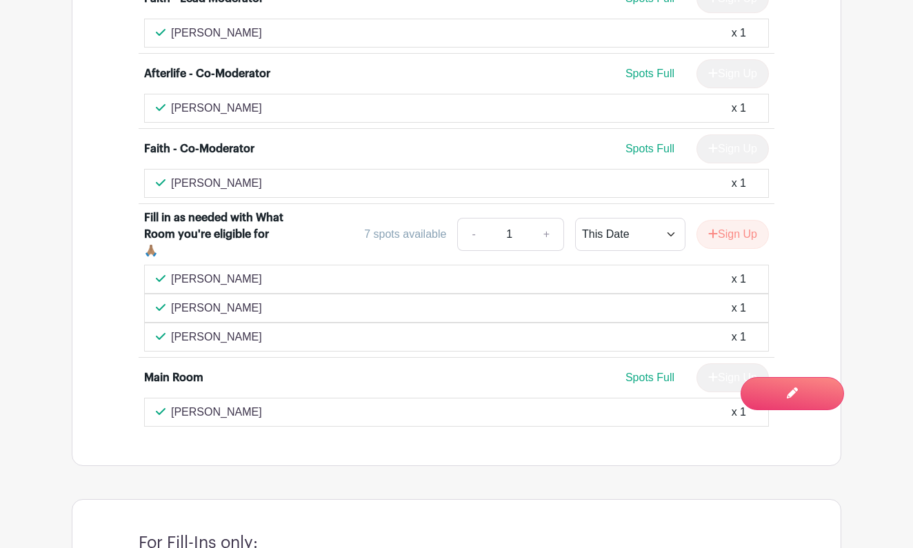
drag, startPoint x: 239, startPoint y: 223, endPoint x: 174, endPoint y: 228, distance: 65.1
click at [174, 271] on div "Chano Itwaru x 1" at bounding box center [456, 279] width 601 height 17
click at [236, 300] on p "[PERSON_NAME]" at bounding box center [216, 308] width 91 height 17
drag, startPoint x: 236, startPoint y: 253, endPoint x: 170, endPoint y: 261, distance: 66.6
click at [170, 300] on div "Kym Hinchey x 1" at bounding box center [456, 308] width 601 height 17
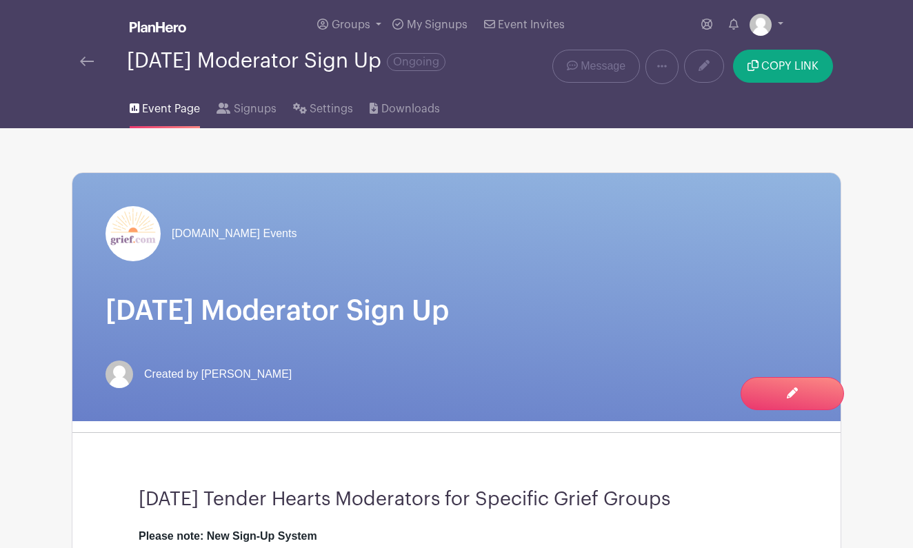
scroll to position [0, 0]
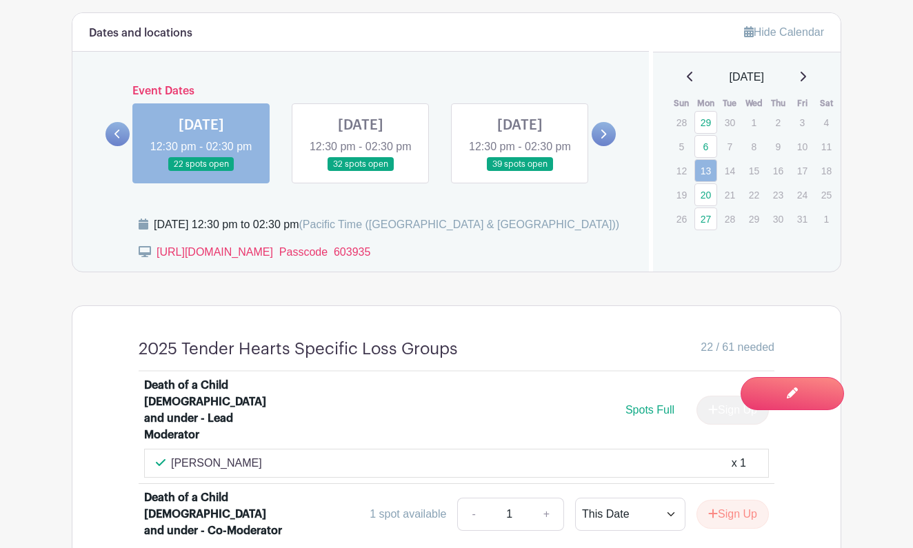
scroll to position [817, 0]
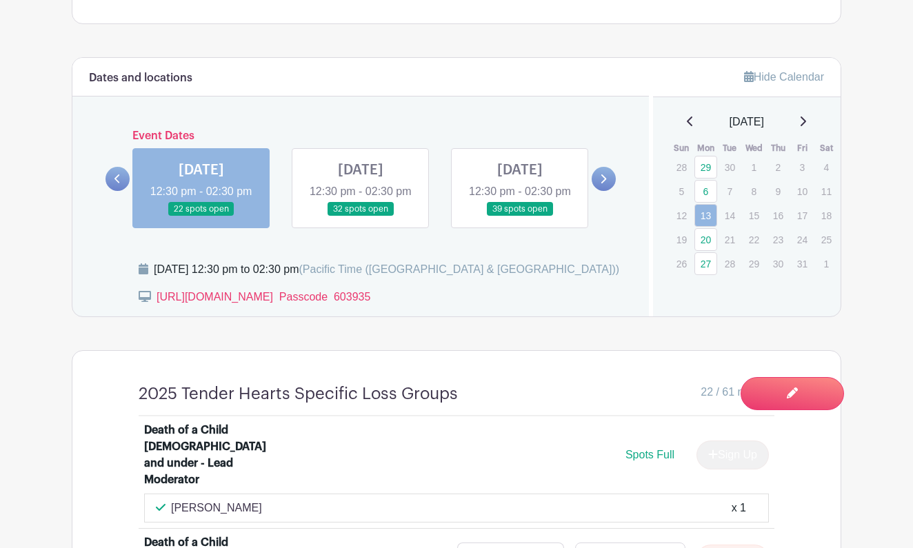
click at [201, 217] on link at bounding box center [201, 217] width 0 height 0
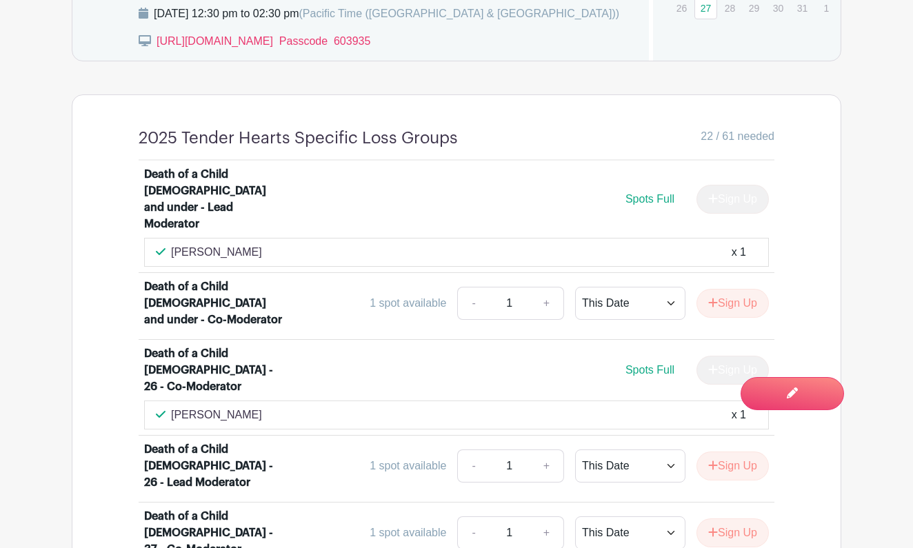
scroll to position [1076, 0]
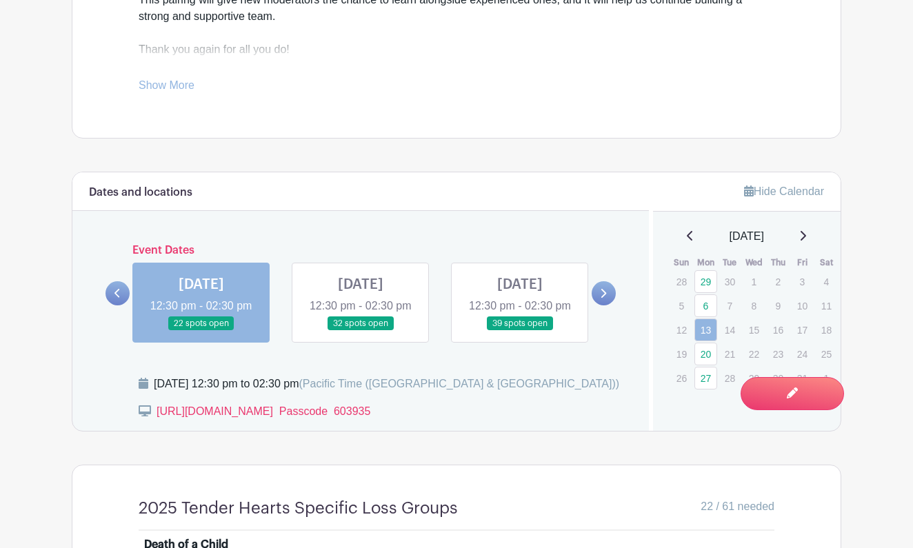
scroll to position [705, 0]
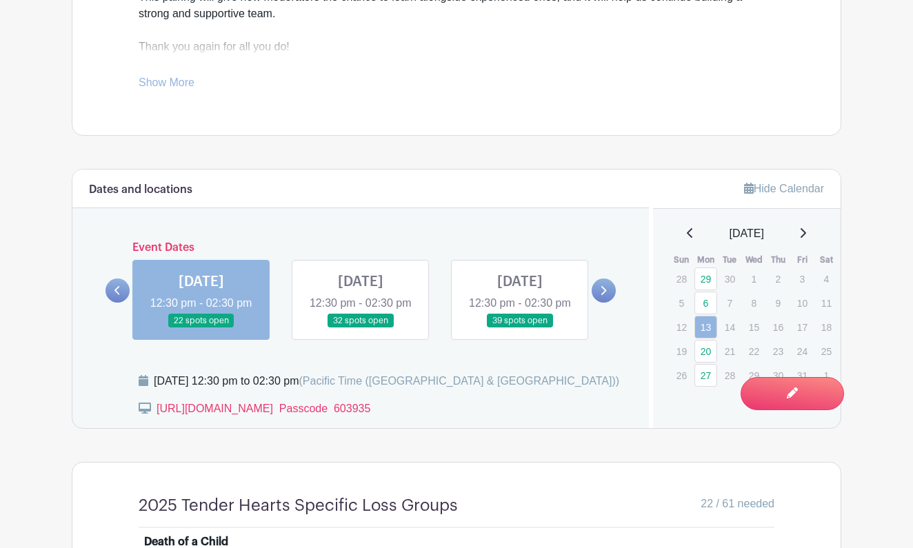
click at [201, 328] on link at bounding box center [201, 328] width 0 height 0
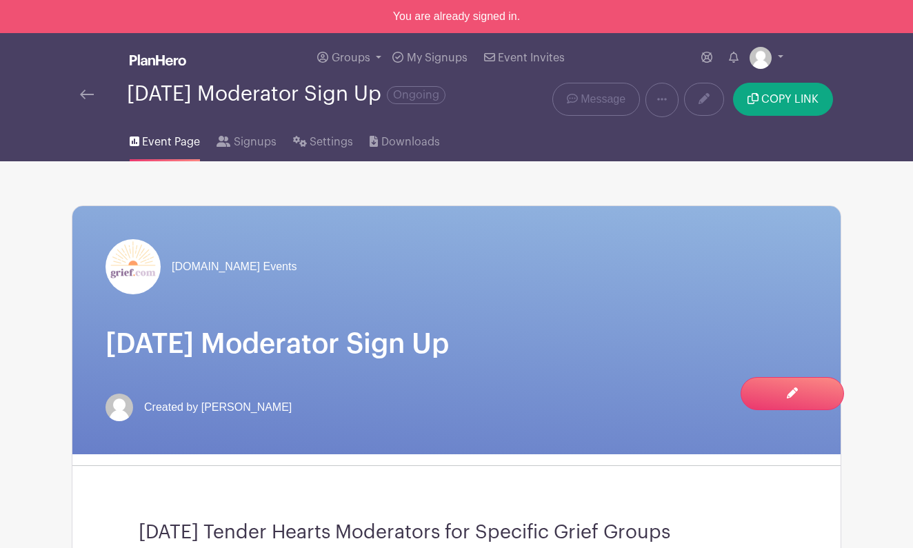
scroll to position [0, 0]
click at [708, 103] on icon at bounding box center [704, 98] width 11 height 11
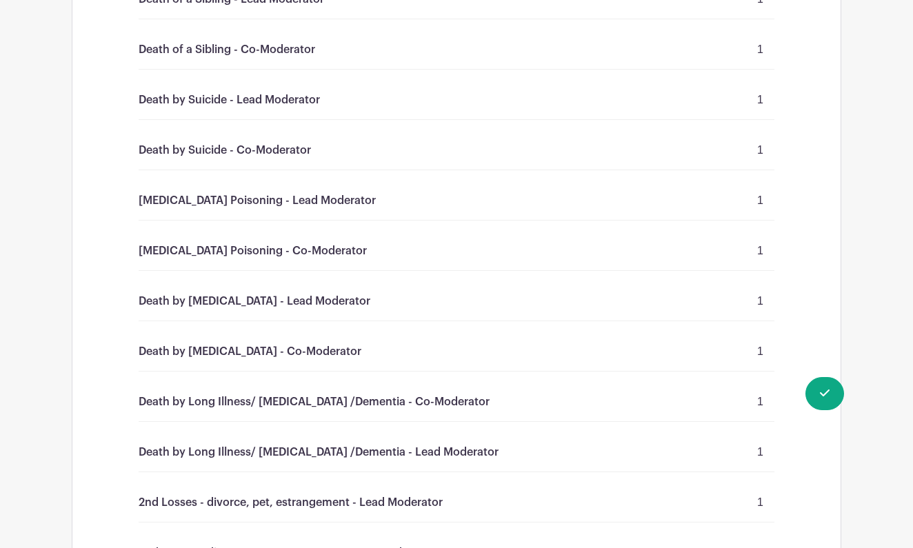
scroll to position [2474, 0]
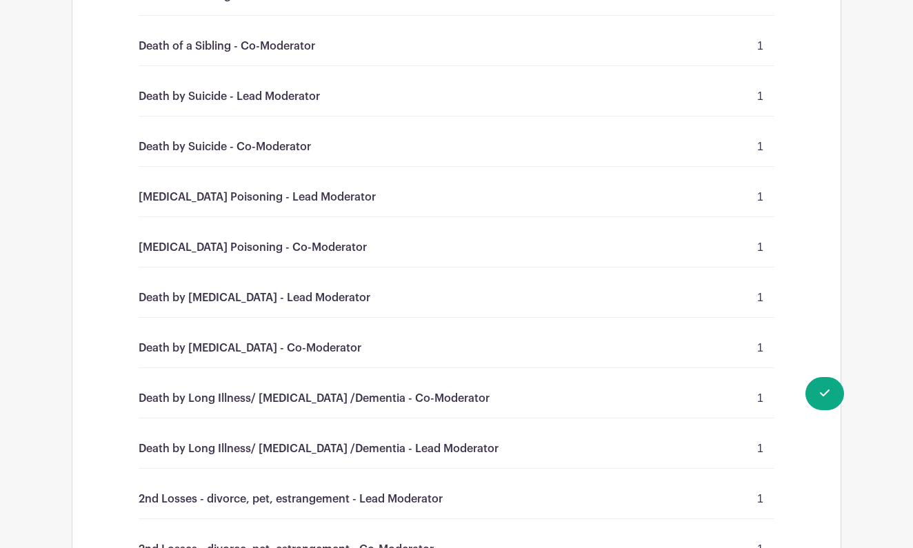
click at [584, 117] on div "Death by Suicide - Lead Moderator 1" at bounding box center [457, 96] width 636 height 39
click at [759, 105] on p "1" at bounding box center [760, 96] width 6 height 17
click at [762, 105] on p "1" at bounding box center [760, 96] width 6 height 17
click at [303, 105] on p "Death by Suicide - Lead Moderator" at bounding box center [229, 96] width 181 height 17
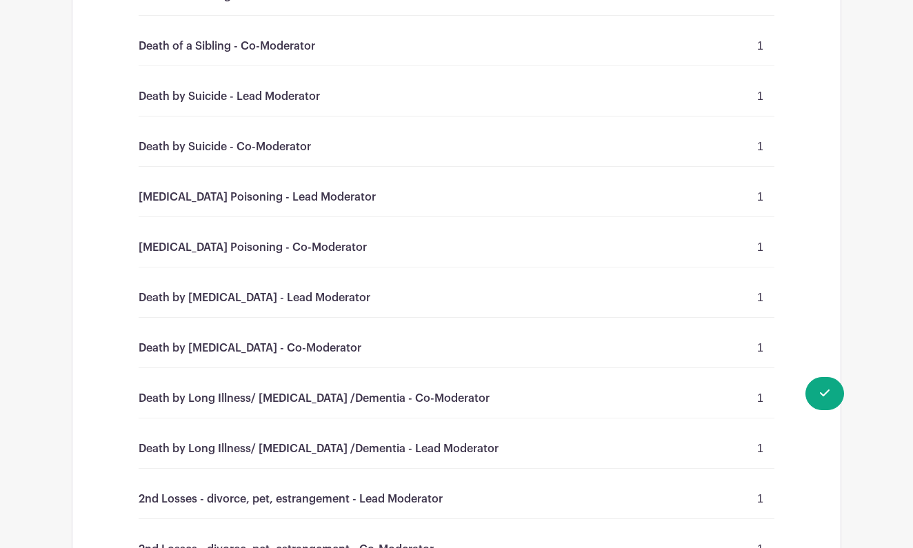
click at [303, 105] on p "Death by Suicide - Lead Moderator" at bounding box center [229, 96] width 181 height 17
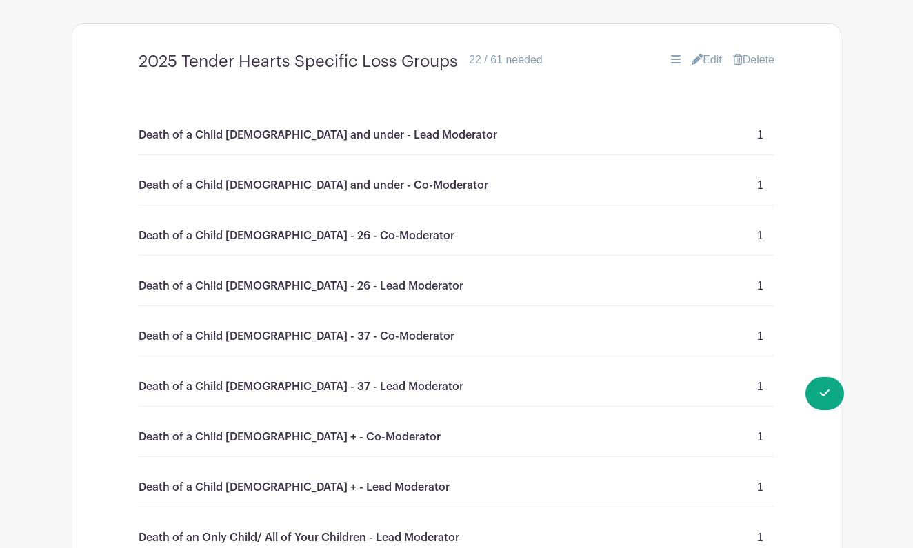
scroll to position [1136, 0]
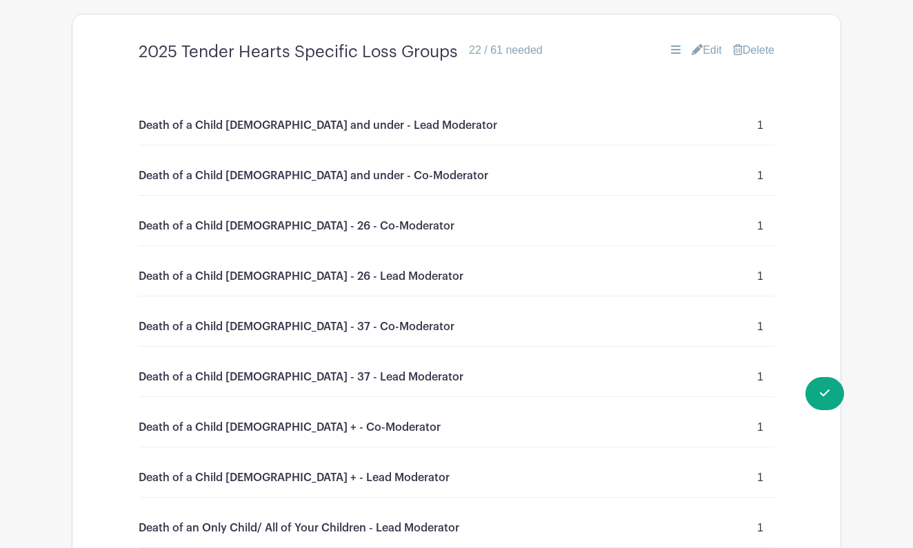
click at [711, 59] on link "Edit" at bounding box center [707, 50] width 30 height 17
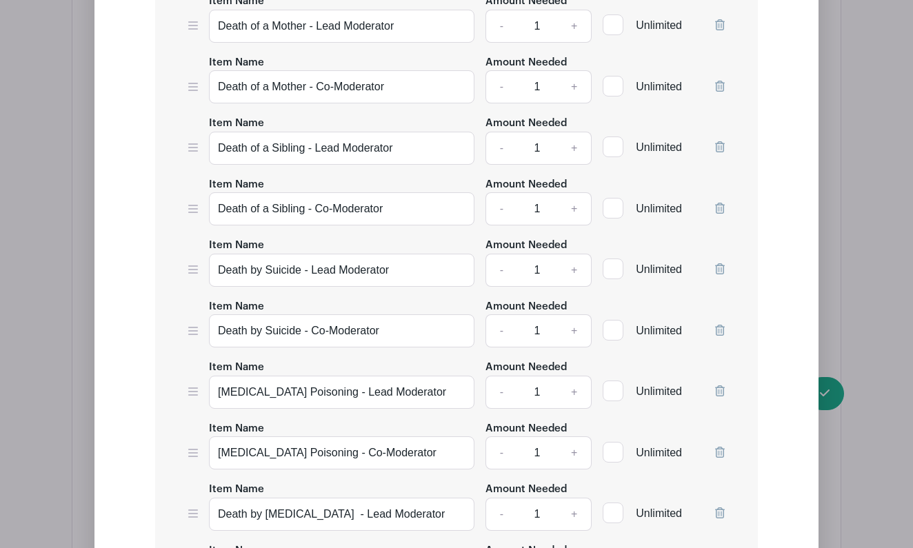
scroll to position [2847, 0]
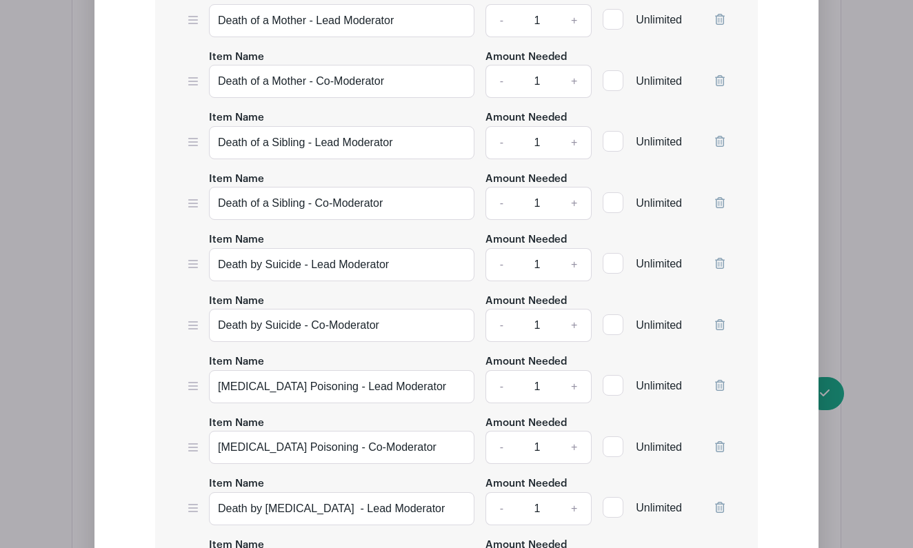
click at [503, 281] on link "-" at bounding box center [501, 264] width 32 height 33
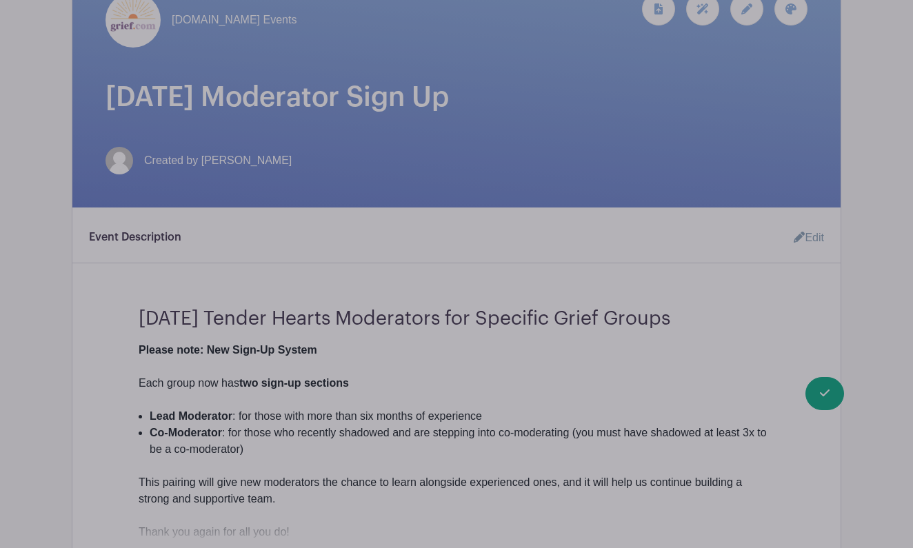
scroll to position [232, 0]
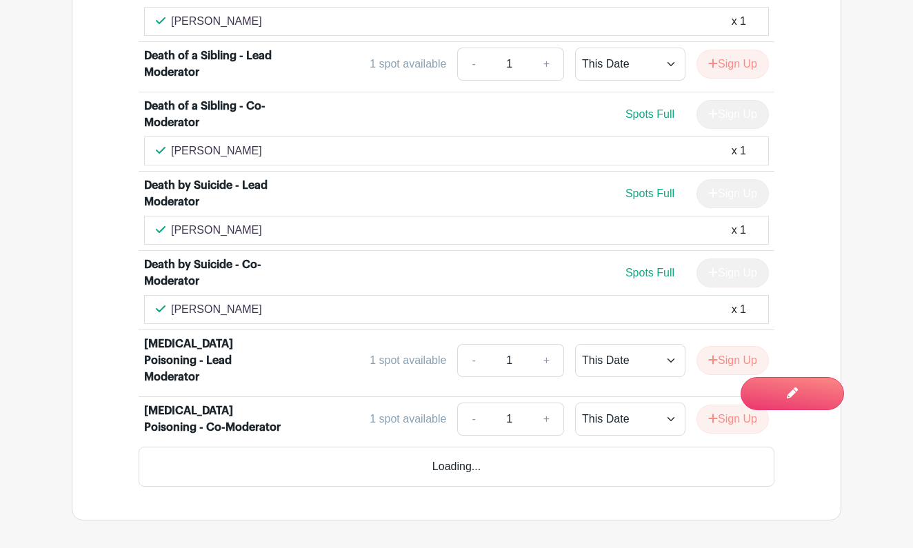
scroll to position [3079, 0]
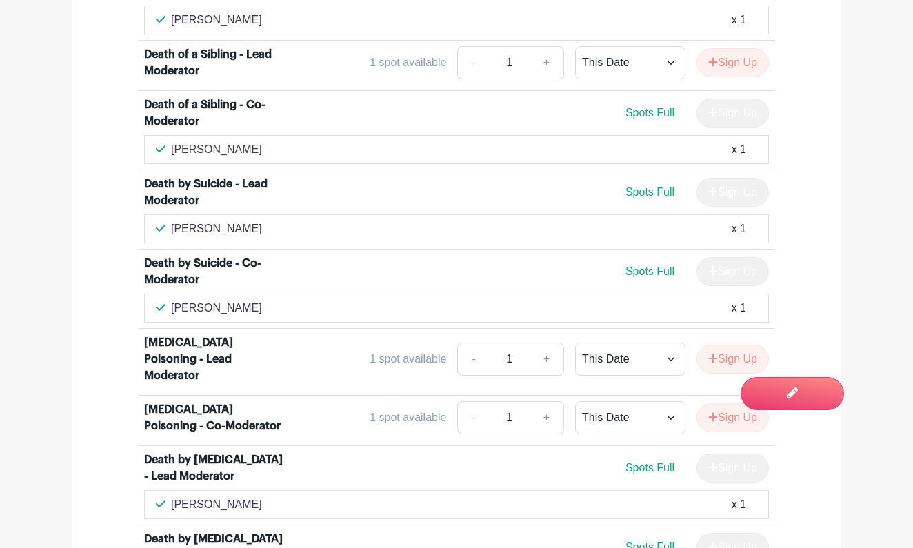
click at [407, 221] on div "[PERSON_NAME] x 1" at bounding box center [456, 229] width 601 height 17
click at [737, 221] on div "x 1" at bounding box center [739, 229] width 14 height 17
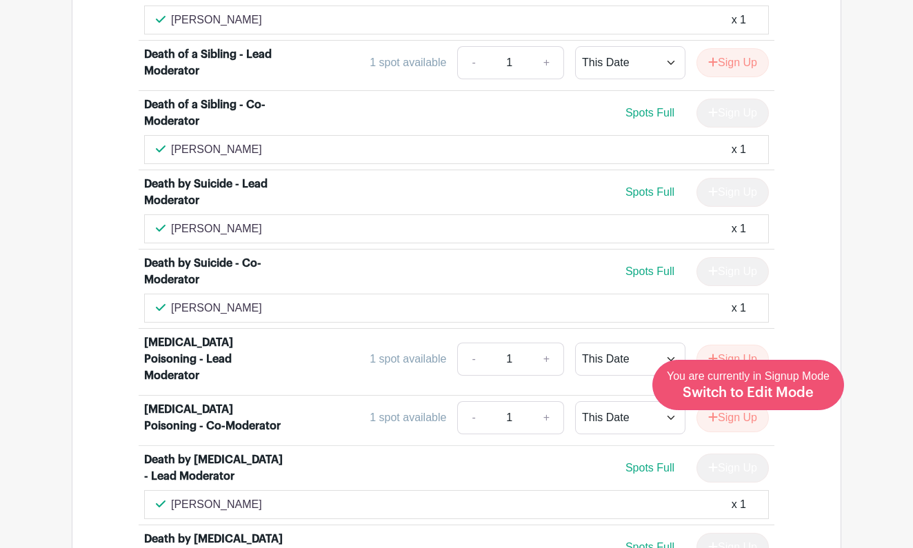
click at [783, 394] on span "Switch to Edit Mode" at bounding box center [748, 393] width 131 height 14
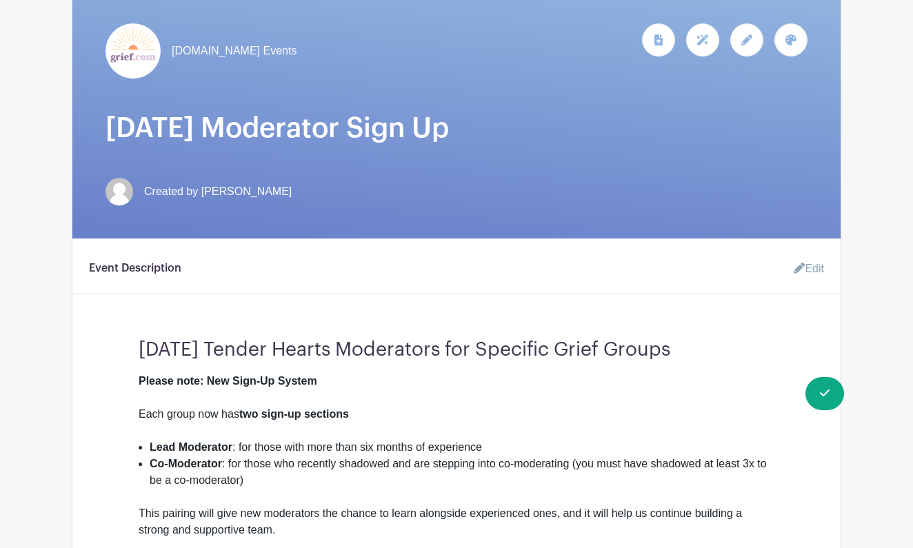
scroll to position [187, 0]
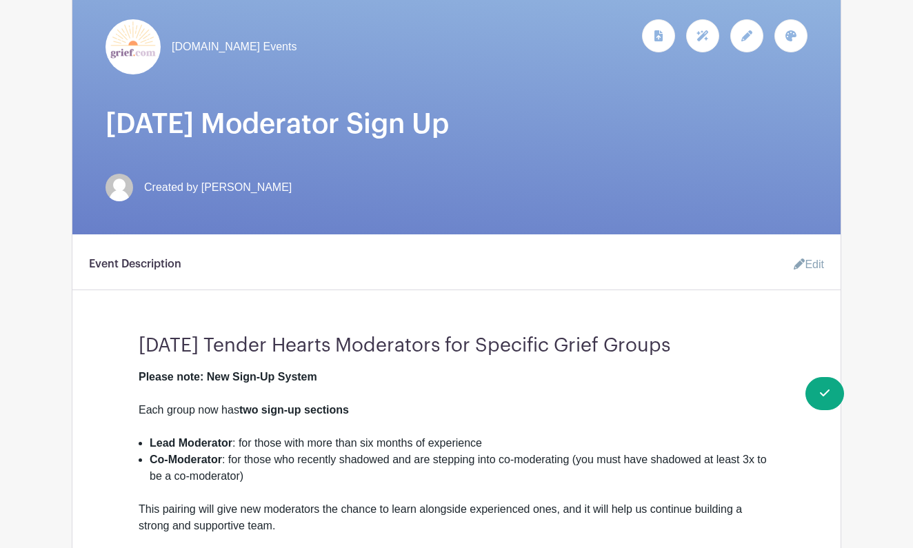
click at [811, 266] on link "Edit" at bounding box center [803, 265] width 41 height 28
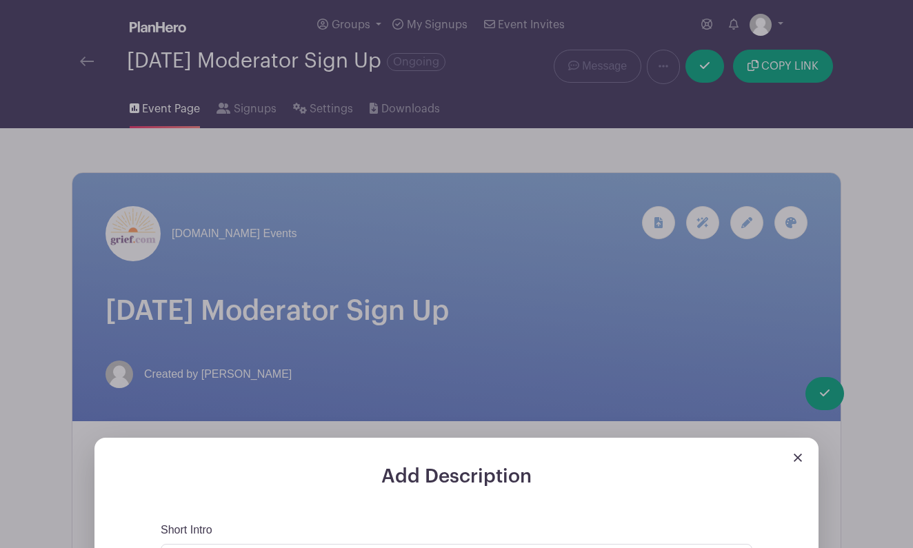
scroll to position [0, 0]
click at [799, 458] on img at bounding box center [798, 458] width 8 height 8
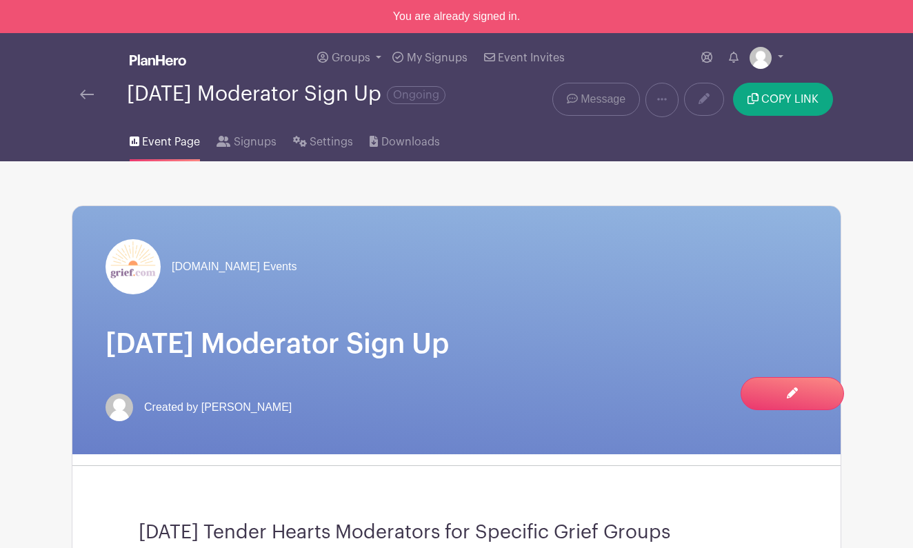
click at [607, 107] on span "Message" at bounding box center [603, 99] width 45 height 17
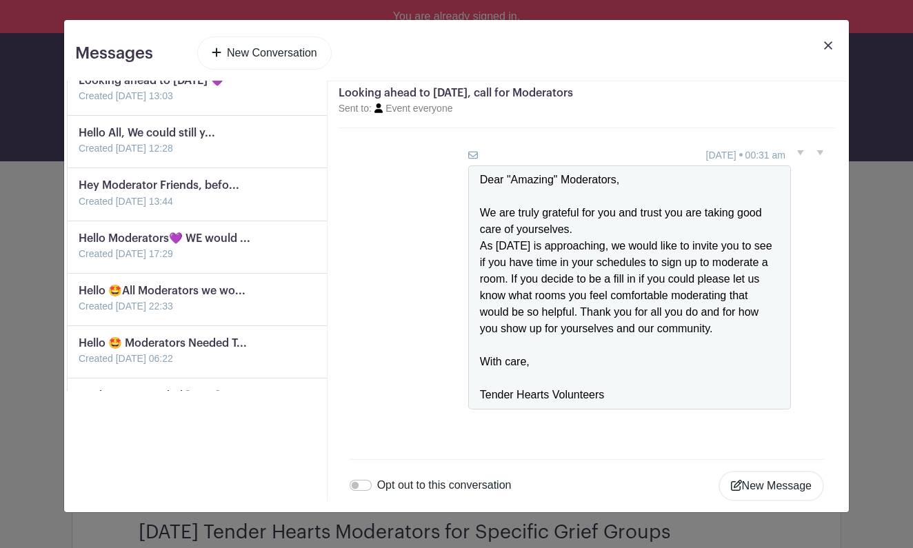
scroll to position [745, 0]
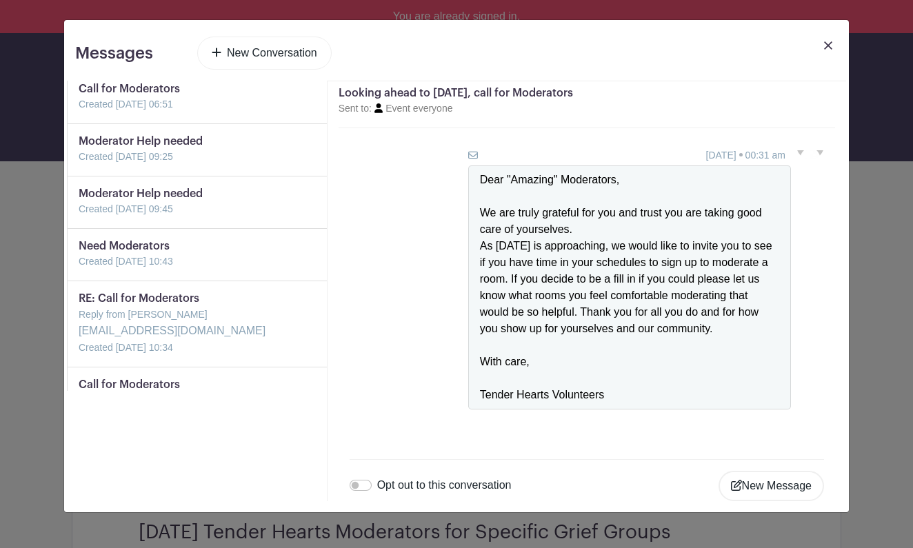
click at [79, 165] on link at bounding box center [79, 165] width 0 height 0
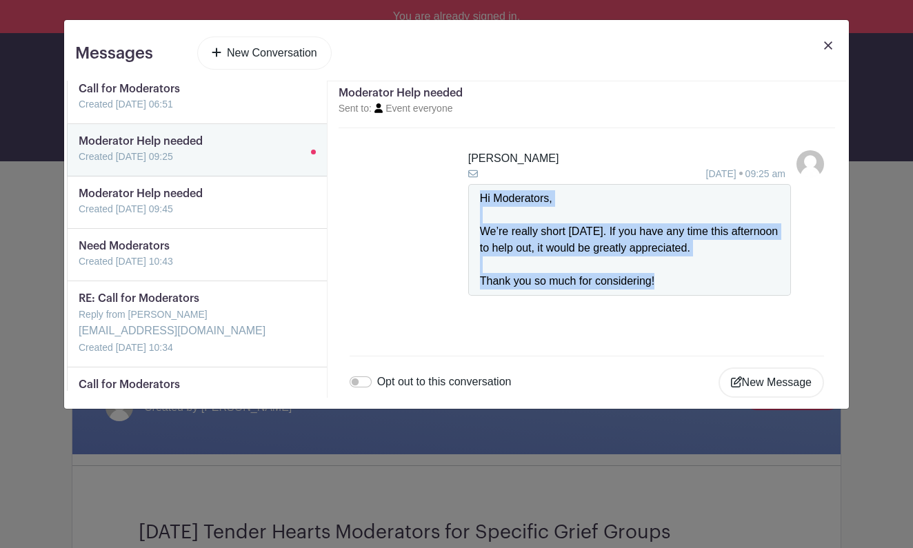
drag, startPoint x: 664, startPoint y: 277, endPoint x: 474, endPoint y: 194, distance: 207.5
click at [473, 194] on div "Hi Moderators, We’re really short [DATE]. If you have any time this afternoon t…" at bounding box center [629, 240] width 323 height 112
copy div "Hi Moderators, We’re really short [DATE]. If you have any time this afternoon t…"
click at [414, 221] on li "[PERSON_NAME] [DATE] 09:25 am Hi Moderators, We’re really short [DATE]. If you …" at bounding box center [587, 223] width 474 height 146
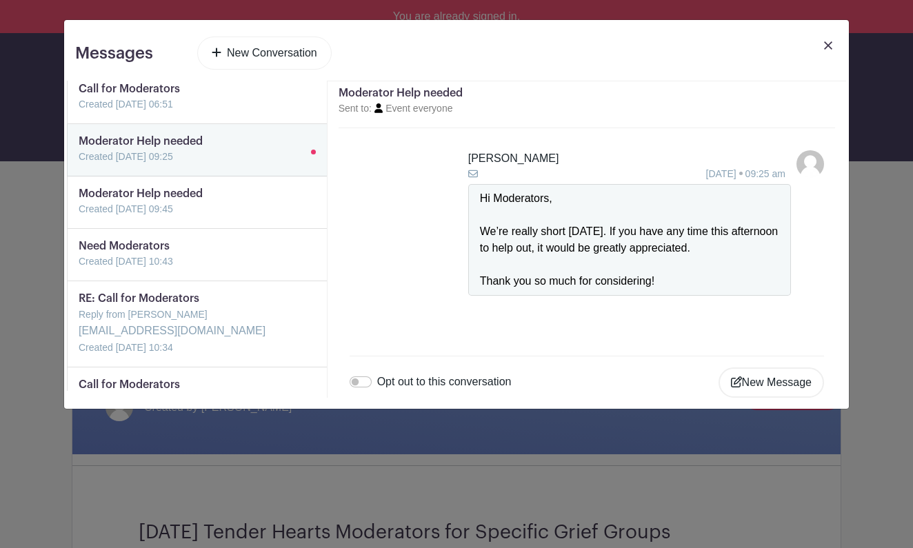
click at [266, 38] on link "New Conversation" at bounding box center [264, 53] width 134 height 33
click at [265, 54] on link "New Conversation" at bounding box center [264, 53] width 134 height 33
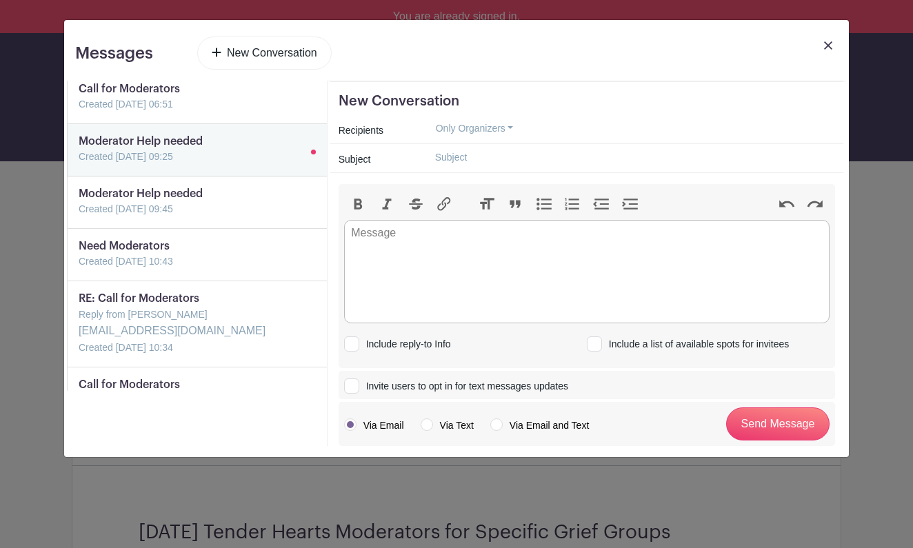
click at [510, 126] on button "Only Organizers" at bounding box center [474, 128] width 101 height 21
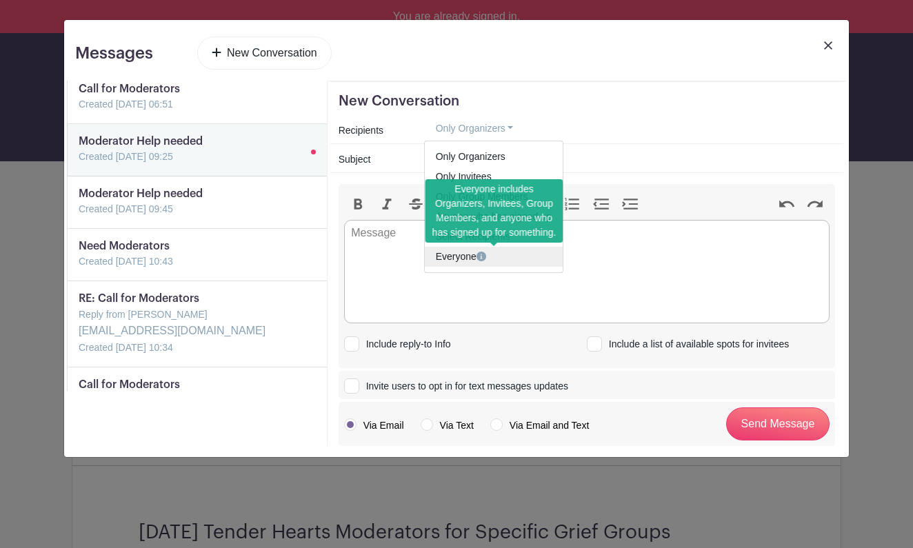
click at [481, 255] on icon at bounding box center [482, 257] width 10 height 10
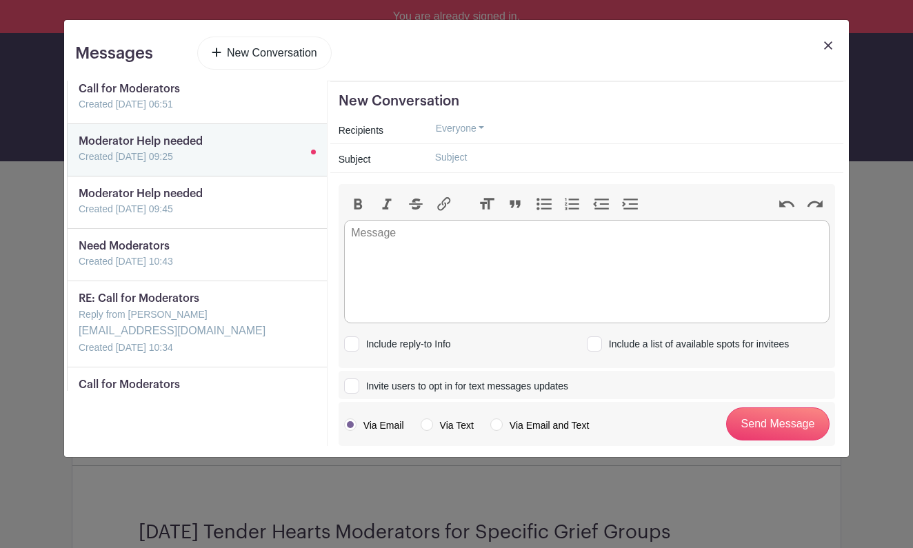
click at [465, 157] on input "text" at bounding box center [629, 157] width 411 height 21
type input "Call for Moderators"
click at [409, 233] on trix-editor at bounding box center [586, 271] width 485 height 103
paste trix-editor "<div>Hi Moderators,<br><br>We’re really short [DATE]. If you have any time this…"
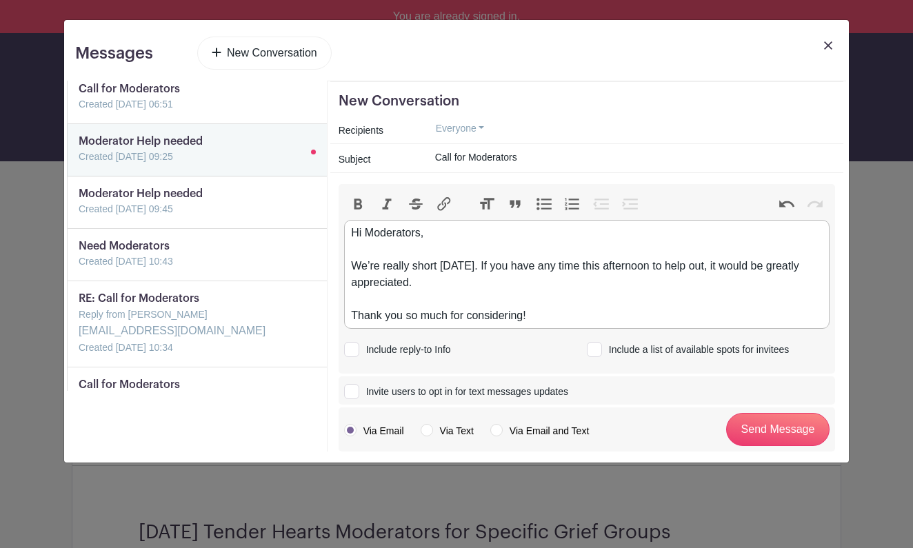
click at [362, 235] on div "Hi Moderators, We’re really short [DATE]. If you have any time this afternoon t…" at bounding box center [586, 274] width 471 height 99
click at [407, 270] on div "Hello Dear Moderators, We’re really short [DATE]. If you have any time this aft…" at bounding box center [586, 274] width 471 height 99
click at [415, 267] on div "Hello Dear Moderators, We’re short [DATE]. If you have any time this afternoon …" at bounding box center [586, 274] width 471 height 99
click at [540, 270] on div "Hello Dear Moderators, We’re short for [DATE] [DOMAIN_NAME][DATE]. If you have …" at bounding box center [586, 274] width 471 height 99
drag, startPoint x: 618, startPoint y: 268, endPoint x: 688, endPoint y: 263, distance: 69.9
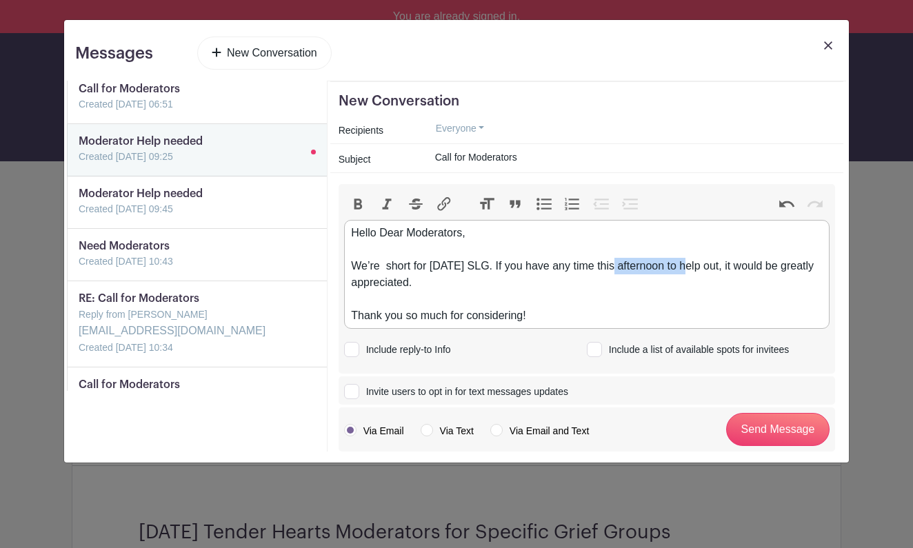
click at [688, 262] on div "Hello Dear Moderators, We’re short for [DATE] SLG. If you have any time this af…" at bounding box center [586, 274] width 471 height 99
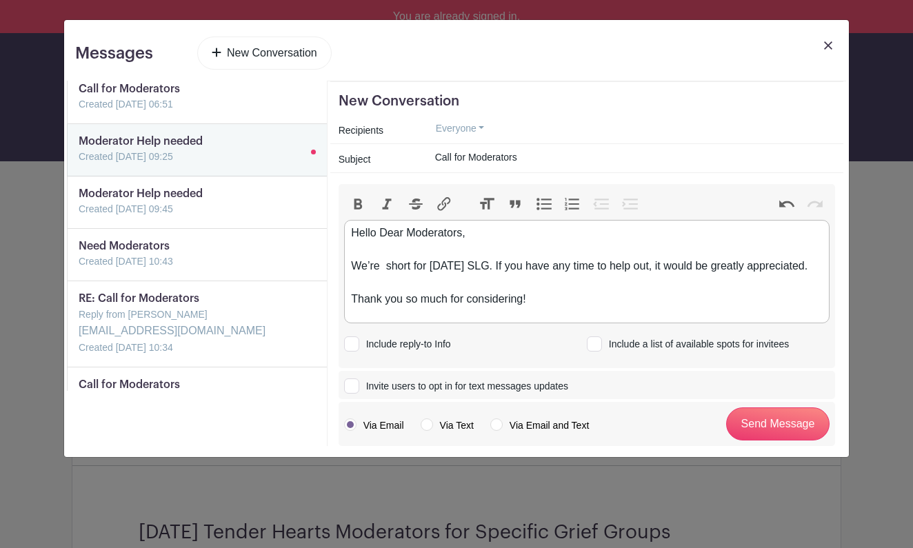
type trix-editor "<div>Hello Dear Moderators,<br><br>We’re &nbsp;short for [DATE] SLG. If you hav…"
click at [599, 352] on div at bounding box center [594, 344] width 15 height 15
click at [596, 346] on input "Include a list of available spots for invitees" at bounding box center [591, 341] width 9 height 9
checkbox input "true"
click at [563, 308] on div "Hello Dear Moderators, We’re short for [DATE] SLG. If you have any time to help…" at bounding box center [586, 266] width 471 height 83
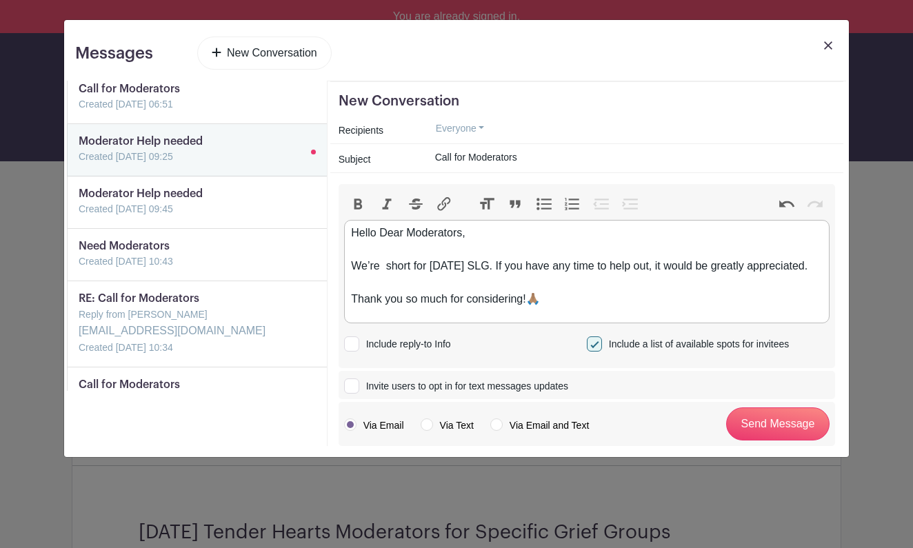
click at [363, 304] on div "Hello Dear Moderators, We’re short for [DATE] SLG. If you have any time to help…" at bounding box center [586, 266] width 471 height 83
click at [420, 282] on div "Hello Dear Moderators, We’re short for [DATE] SLG. If you have any time to help…" at bounding box center [586, 266] width 471 height 83
type trix-editor "<div>Hello Dear Moderators,<br><br>We’re&nbsp; short for [DATE] SLG. If you hav…"
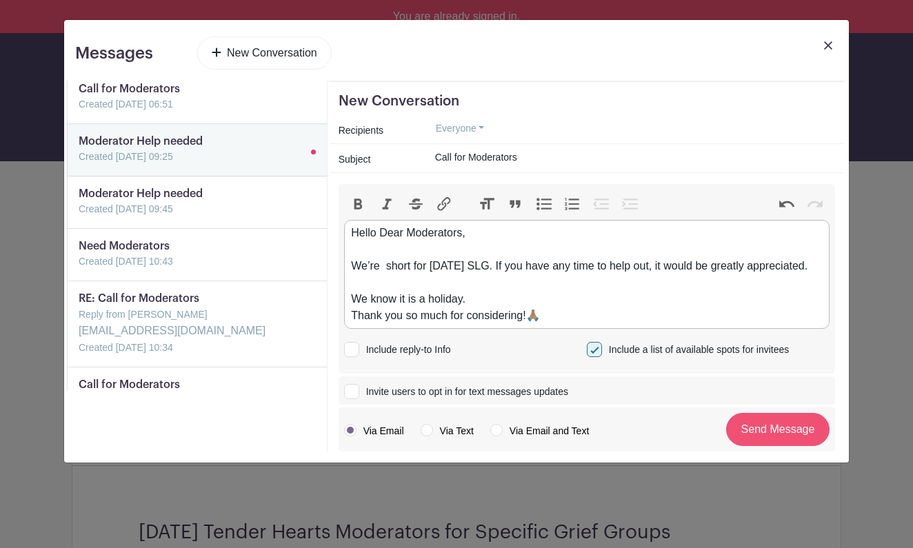
click at [768, 446] on input "Send Message" at bounding box center [777, 429] width 103 height 33
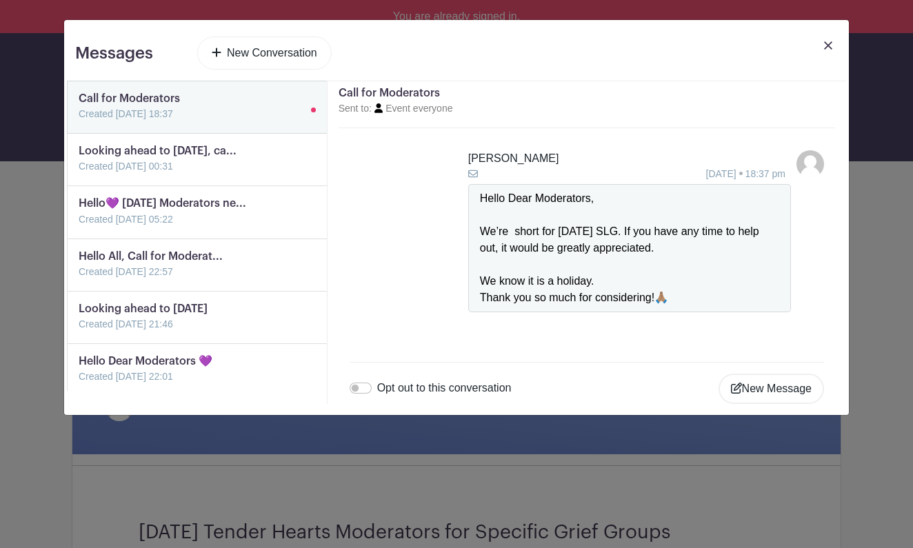
click at [830, 47] on img at bounding box center [828, 45] width 8 height 8
